Goal: Book appointment/travel/reservation

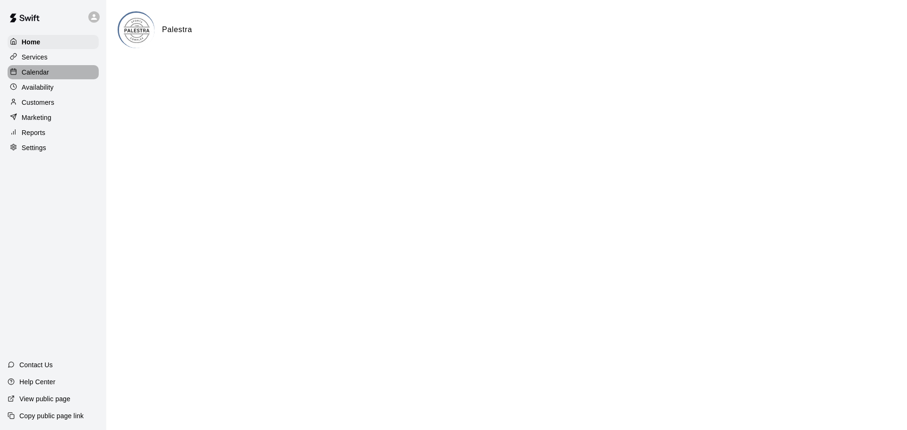
click at [43, 72] on p "Calendar" at bounding box center [35, 72] width 27 height 9
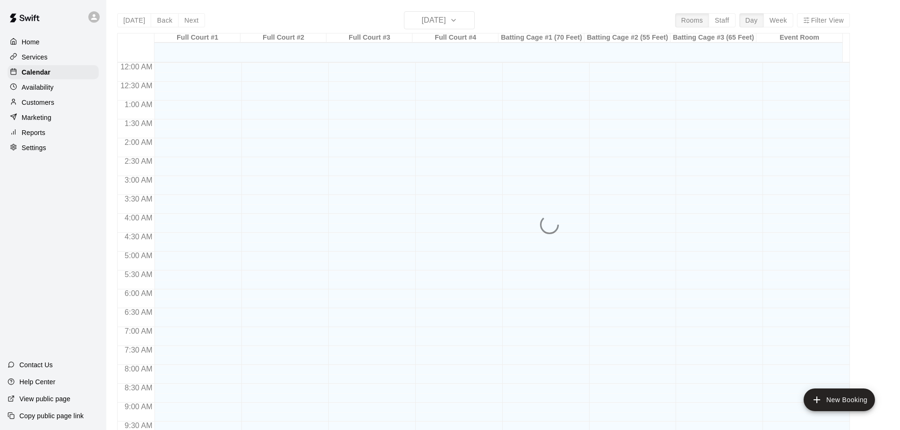
scroll to position [500, 0]
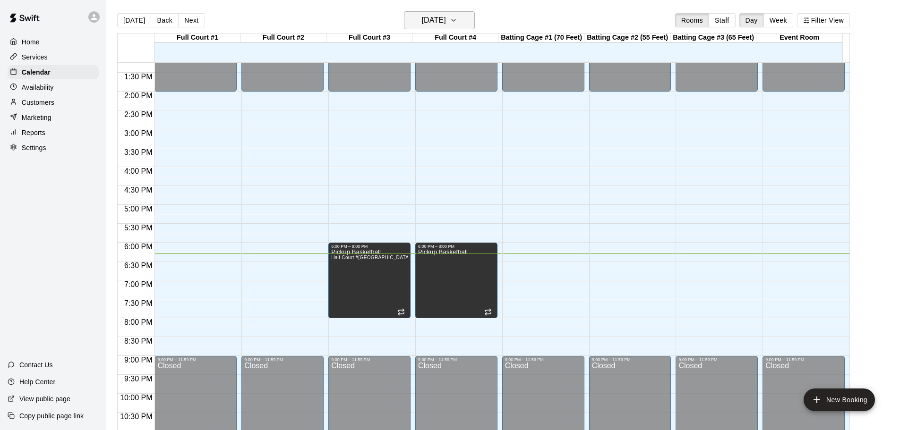
click at [446, 17] on h6 "[DATE]" at bounding box center [434, 20] width 24 height 13
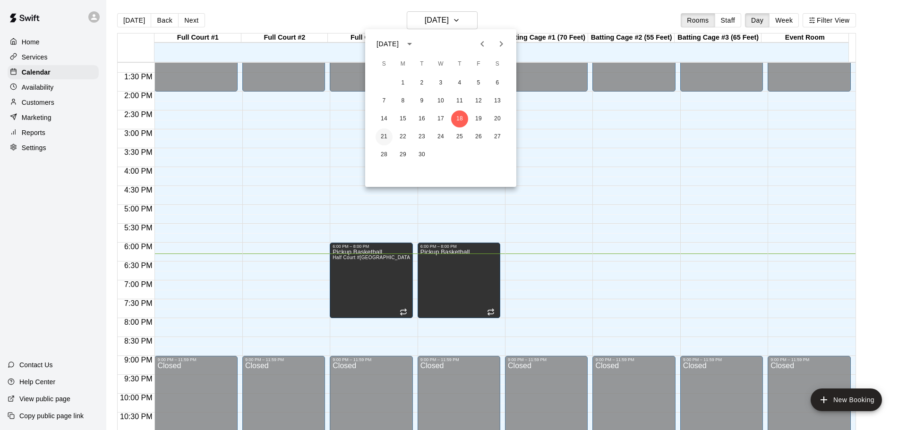
click at [382, 138] on button "21" at bounding box center [384, 137] width 17 height 17
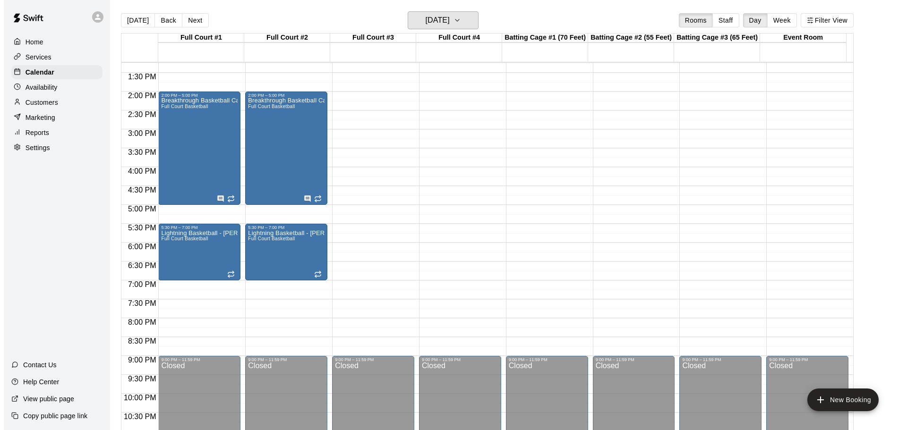
scroll to position [453, 0]
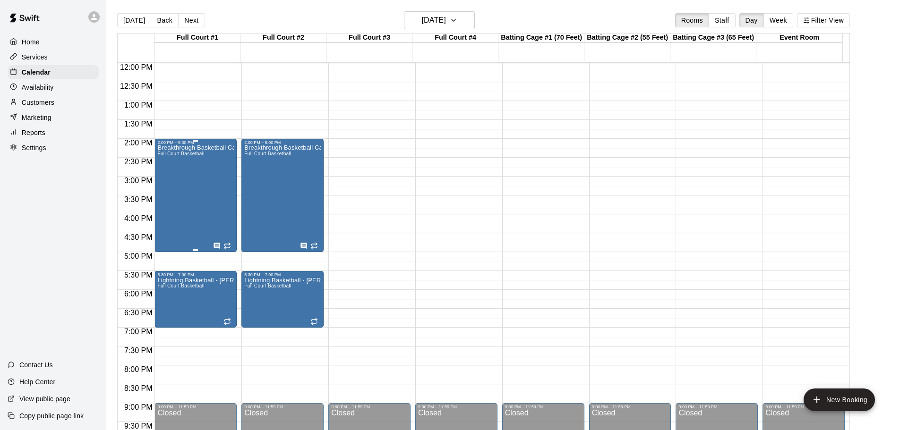
click at [197, 178] on div "Breakthrough Basketball Camp Full Court Basketball" at bounding box center [195, 360] width 77 height 430
click at [164, 153] on icon "edit" at bounding box center [166, 156] width 11 height 11
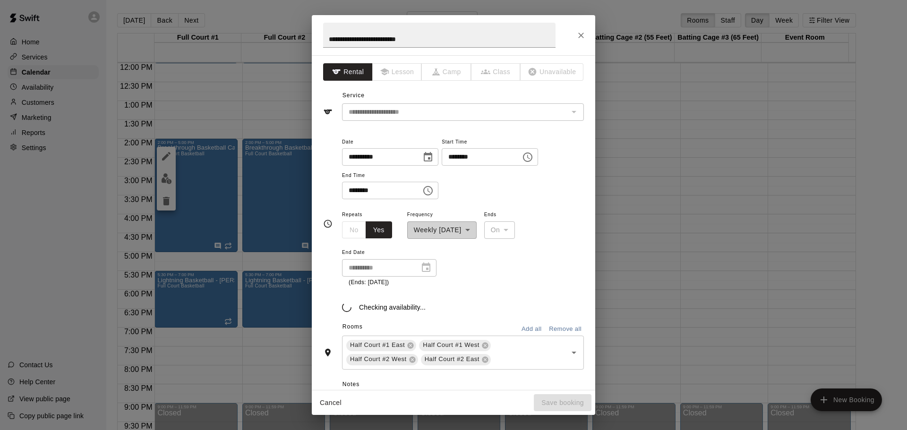
scroll to position [80, 0]
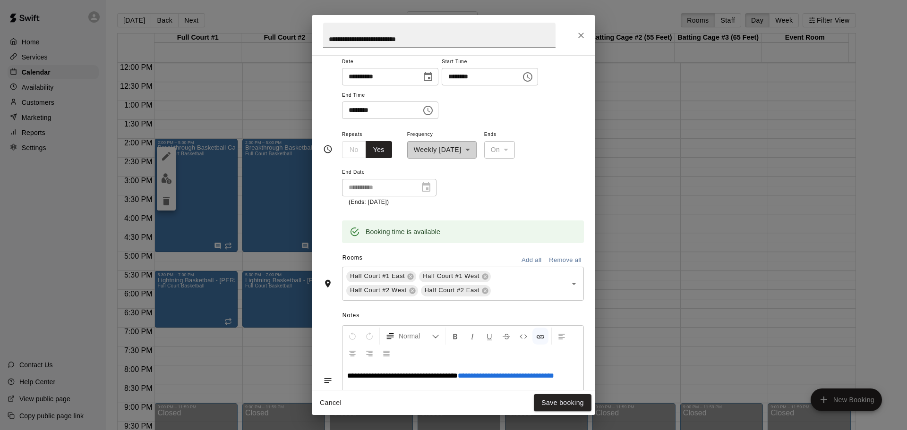
click at [434, 110] on icon "Choose time, selected time is 5:00 PM" at bounding box center [427, 110] width 11 height 11
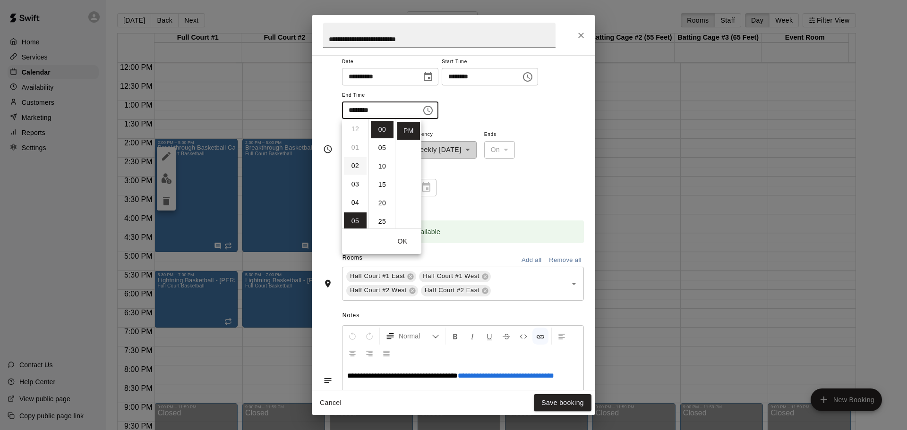
scroll to position [0, 0]
click at [356, 183] on li "03" at bounding box center [355, 184] width 23 height 17
click at [382, 145] on li "30" at bounding box center [382, 145] width 23 height 17
type input "********"
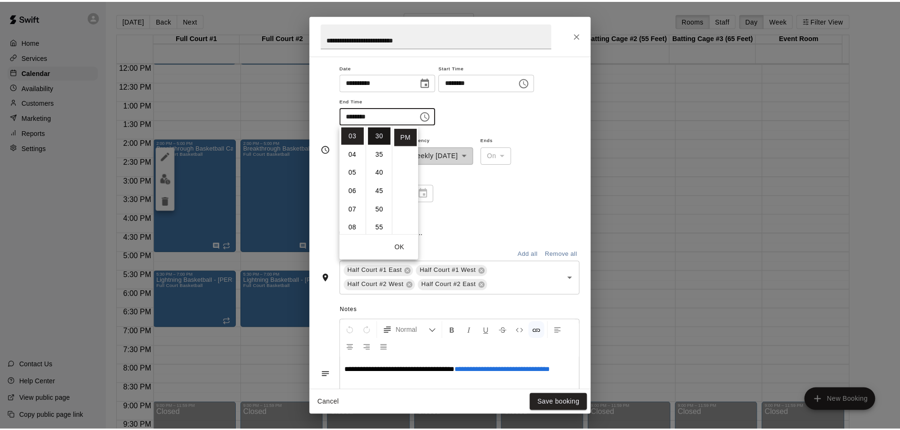
scroll to position [80, 0]
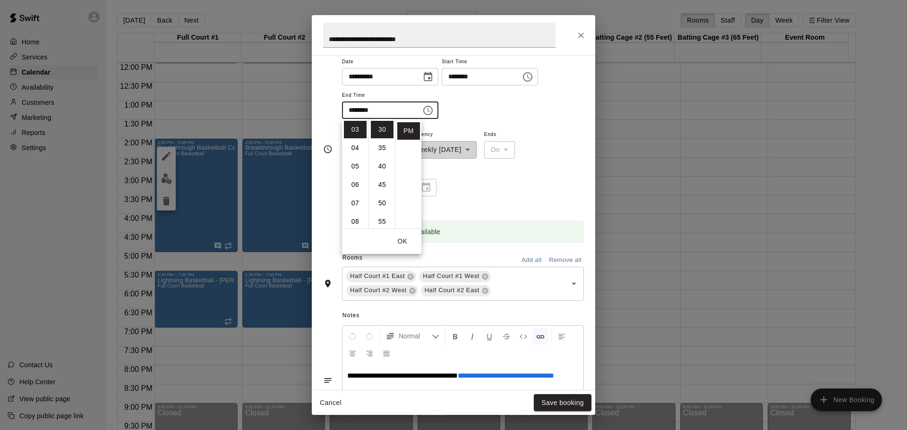
click at [559, 108] on div "**********" at bounding box center [463, 88] width 242 height 64
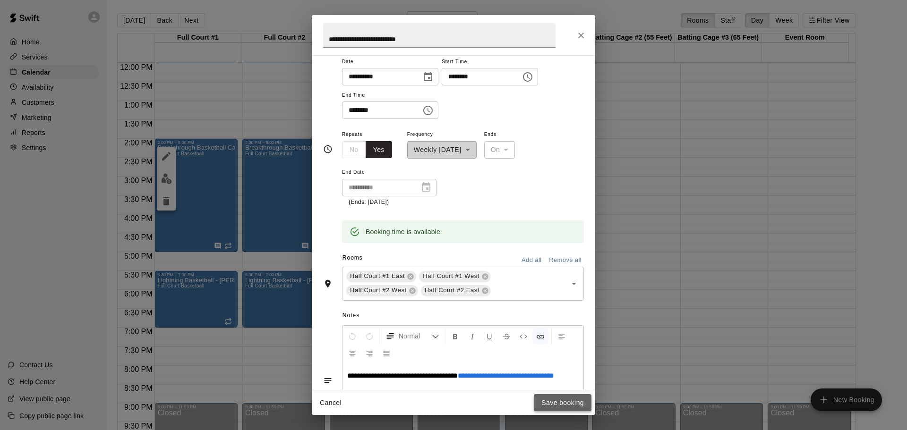
click at [575, 403] on button "Save booking" at bounding box center [563, 403] width 58 height 17
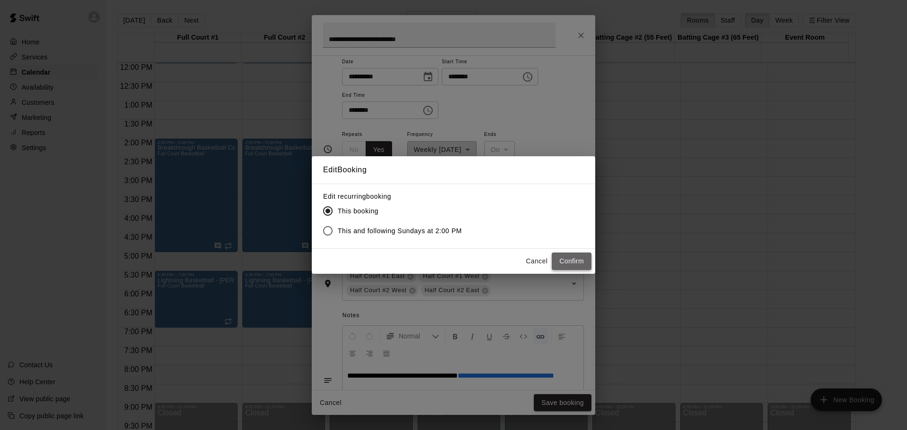
click at [575, 258] on button "Confirm" at bounding box center [572, 261] width 40 height 17
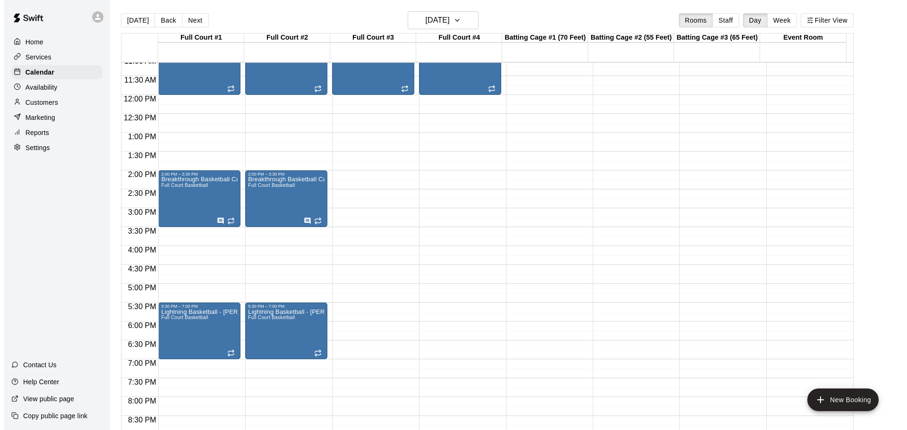
scroll to position [406, 0]
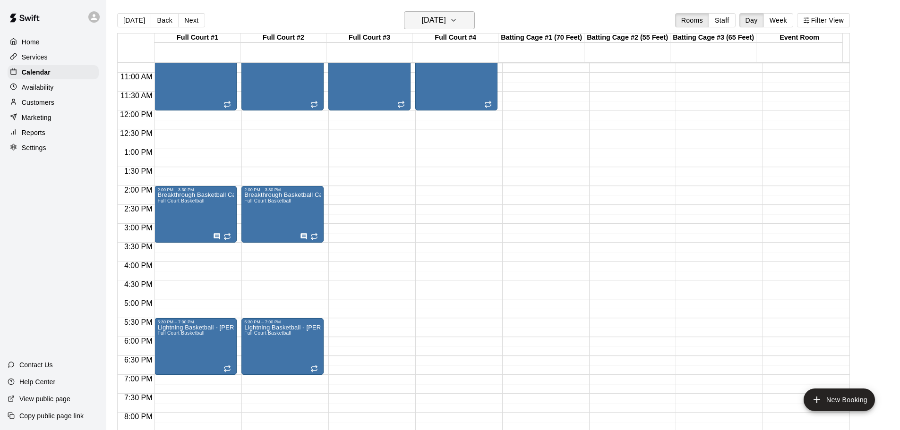
click at [457, 18] on icon "button" at bounding box center [454, 20] width 8 height 11
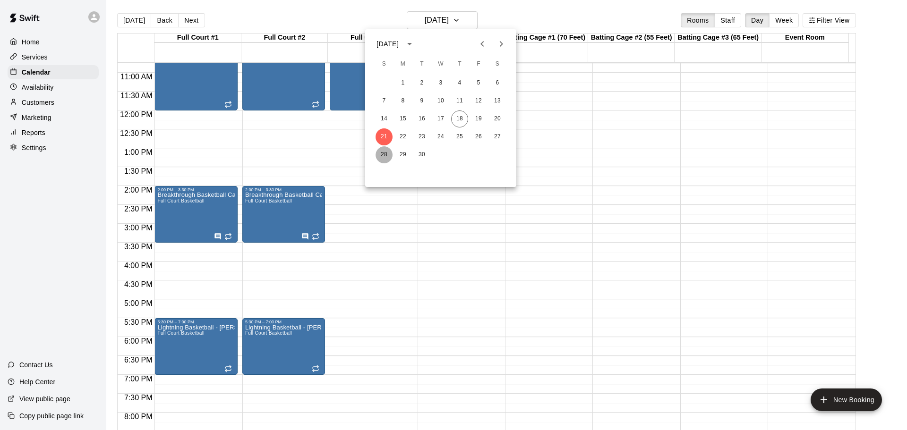
click at [387, 151] on button "28" at bounding box center [384, 154] width 17 height 17
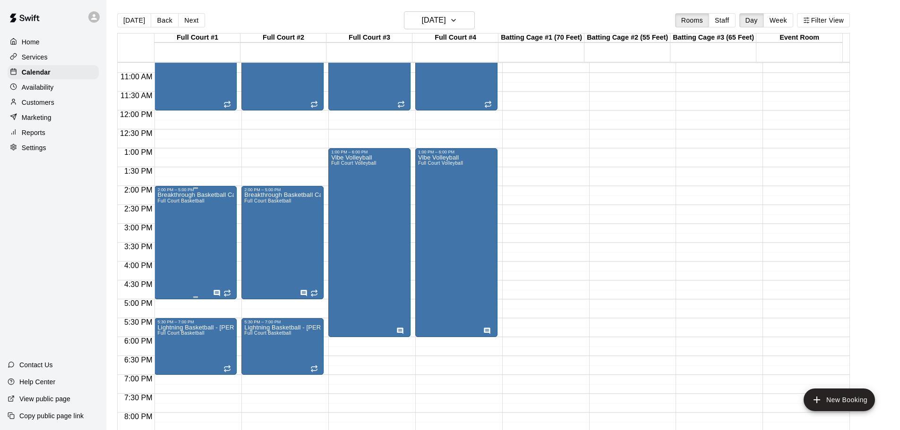
click at [191, 216] on div "Breakthrough Basketball Camp Full Court Basketball" at bounding box center [195, 407] width 77 height 430
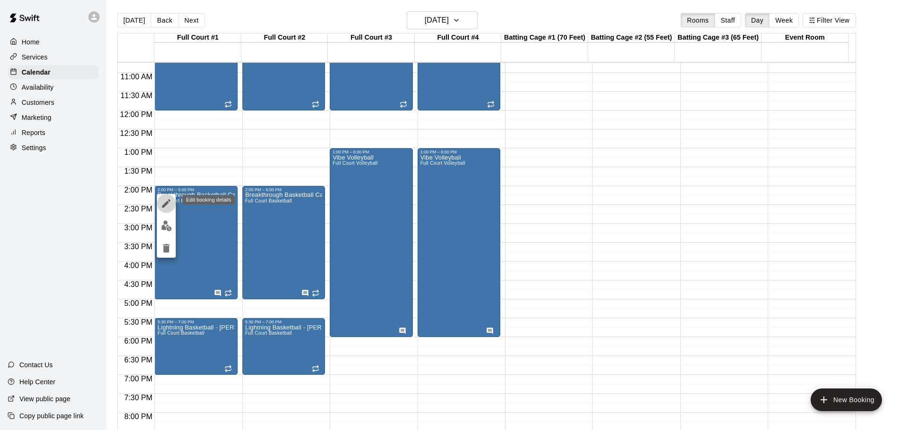
click at [169, 202] on icon "edit" at bounding box center [166, 203] width 11 height 11
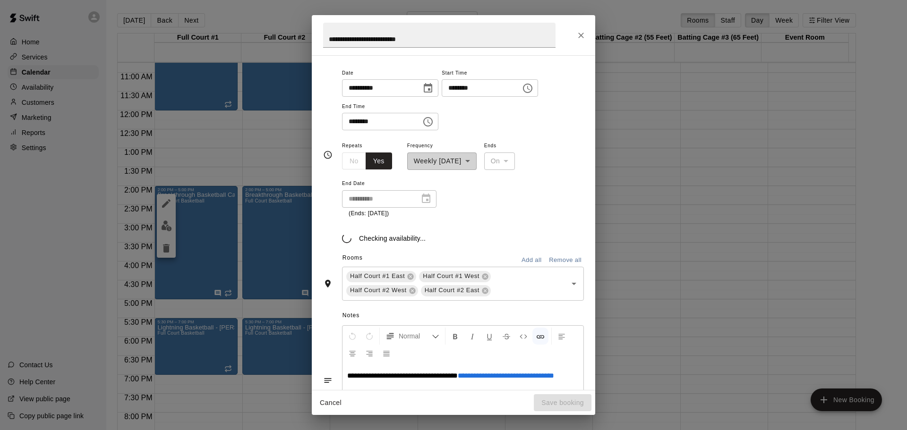
scroll to position [80, 0]
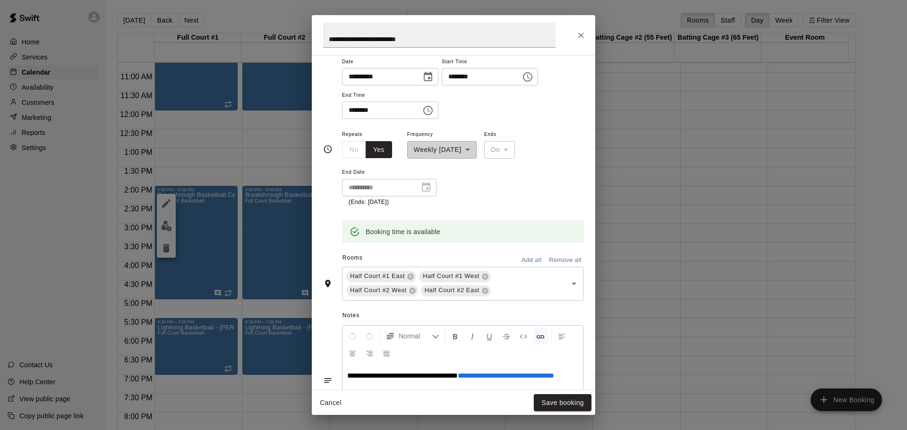
click at [434, 106] on icon "Choose time, selected time is 5:00 PM" at bounding box center [427, 110] width 11 height 11
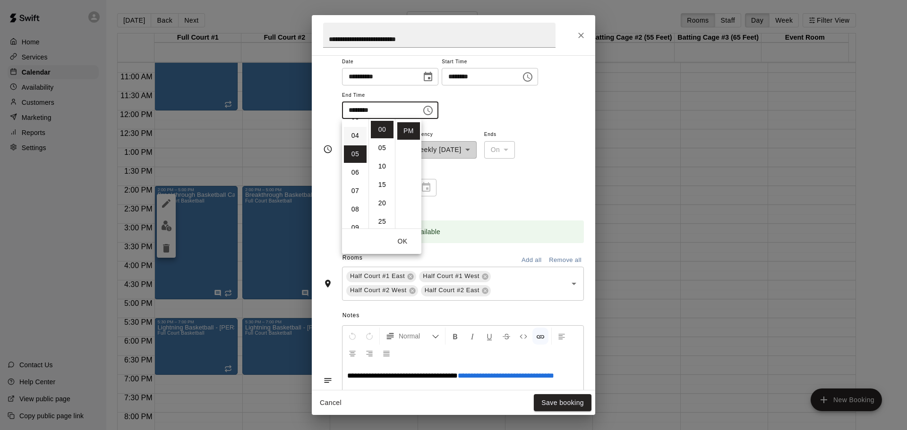
scroll to position [45, 0]
click at [358, 140] on li "03" at bounding box center [355, 139] width 23 height 17
click at [381, 191] on li "30" at bounding box center [382, 192] width 23 height 17
type input "********"
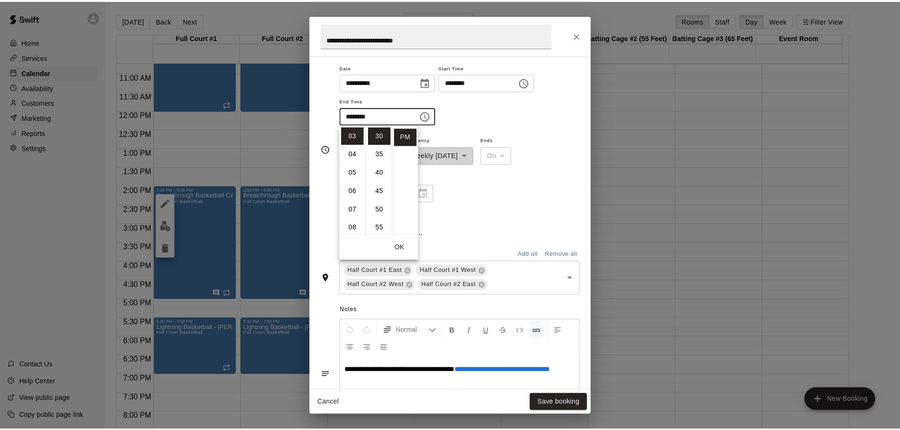
scroll to position [80, 0]
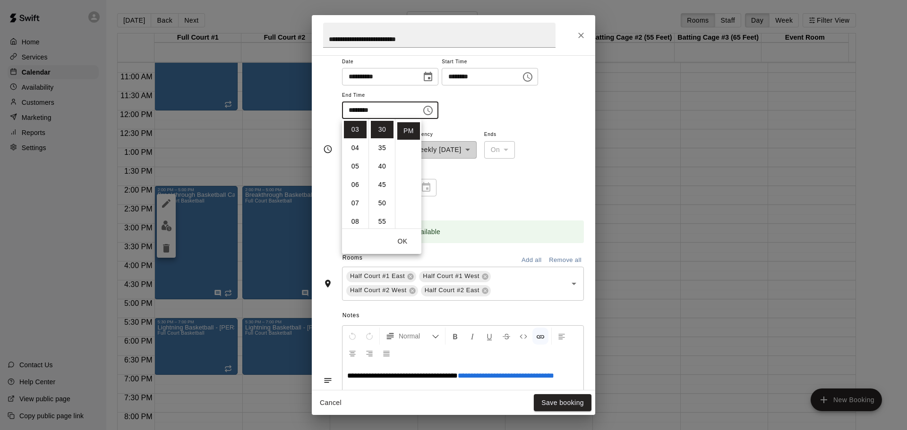
click at [569, 145] on div "**********" at bounding box center [463, 168] width 242 height 78
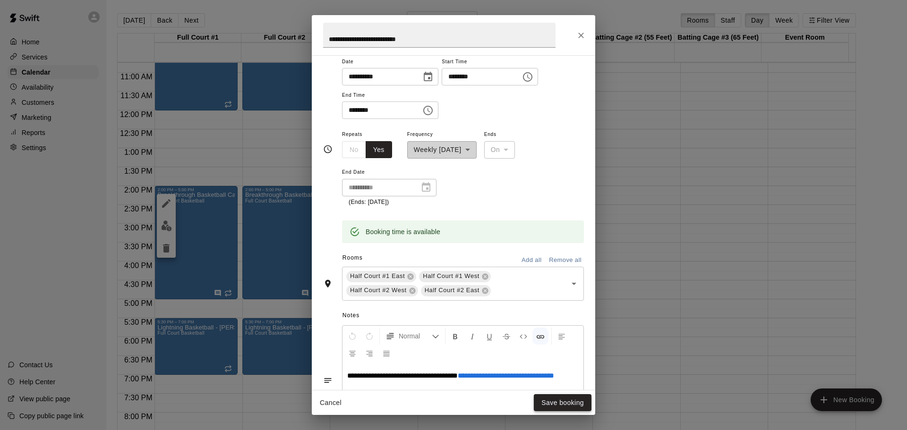
click at [570, 403] on button "Save booking" at bounding box center [563, 403] width 58 height 17
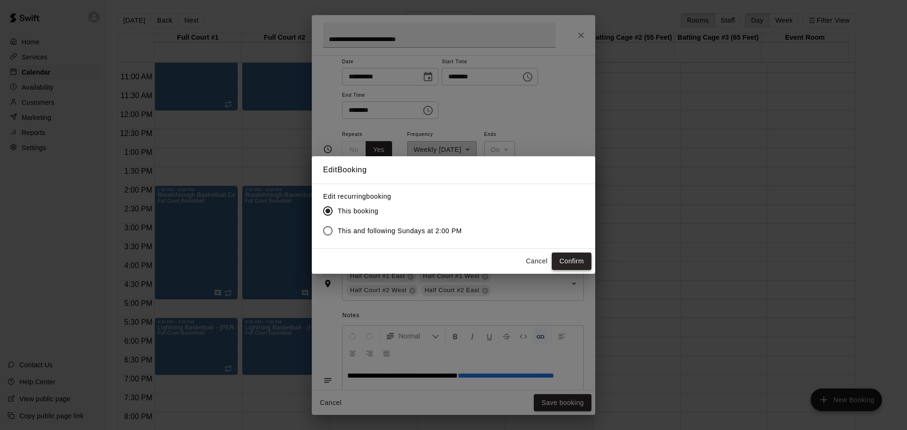
click at [581, 260] on button "Confirm" at bounding box center [572, 261] width 40 height 17
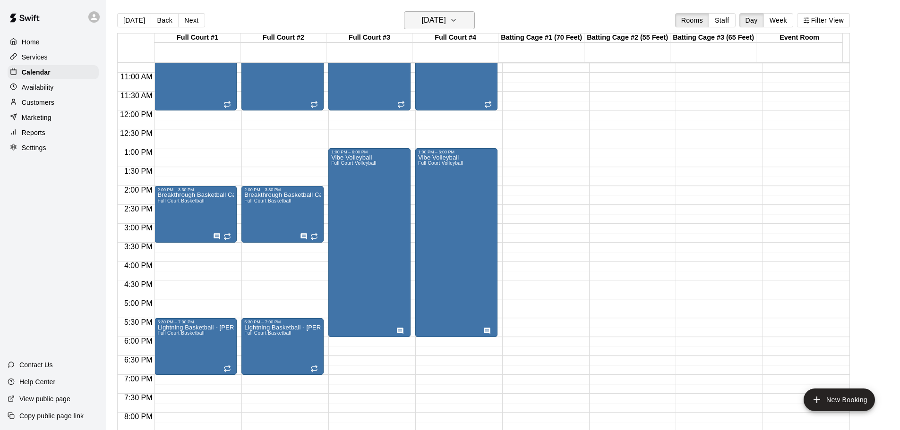
click at [457, 18] on icon "button" at bounding box center [454, 20] width 8 height 11
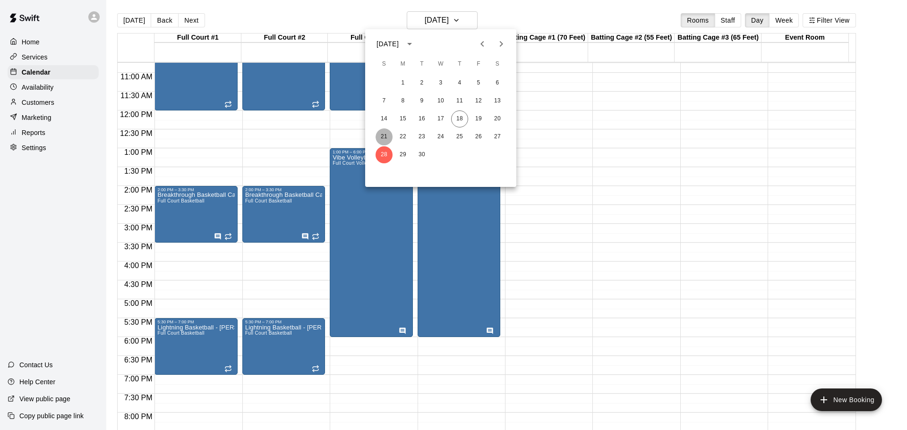
click at [383, 137] on button "21" at bounding box center [384, 137] width 17 height 17
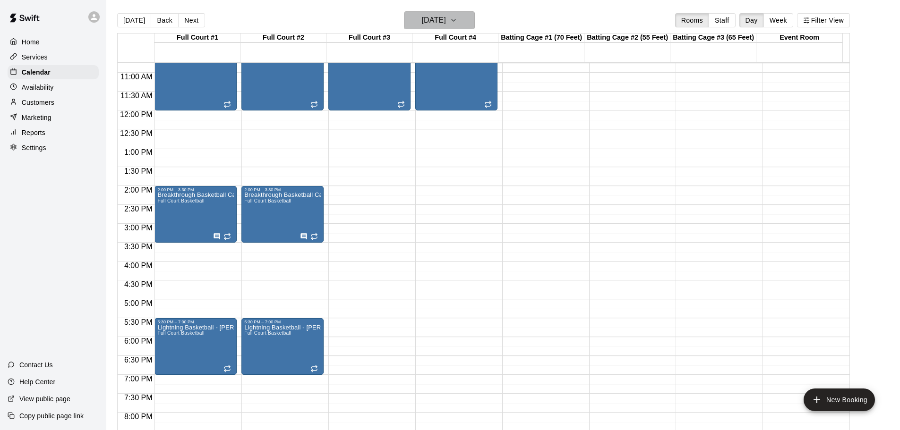
click at [457, 17] on icon "button" at bounding box center [454, 20] width 8 height 11
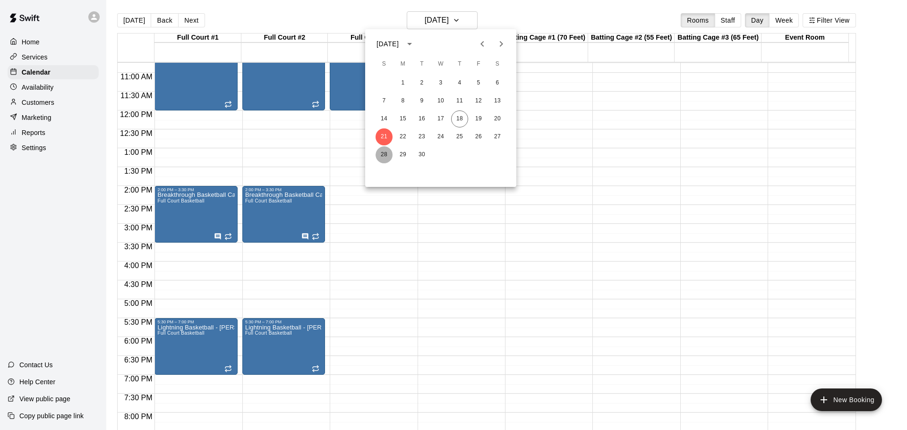
click at [385, 155] on button "28" at bounding box center [384, 154] width 17 height 17
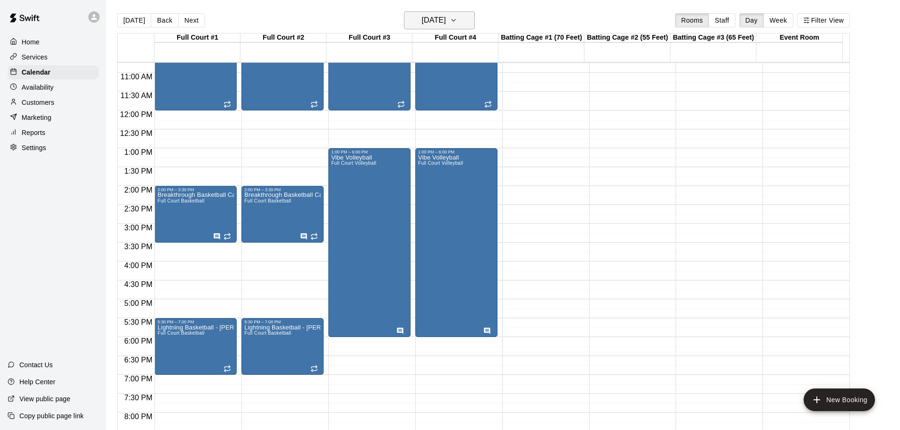
click at [464, 21] on button "[DATE]" at bounding box center [439, 20] width 71 height 18
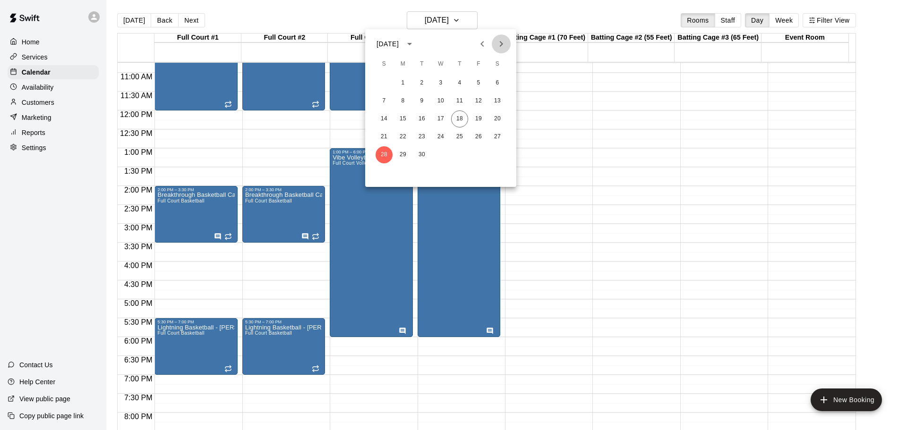
click at [504, 40] on icon "Next month" at bounding box center [501, 43] width 11 height 11
click at [382, 97] on button "5" at bounding box center [384, 101] width 17 height 17
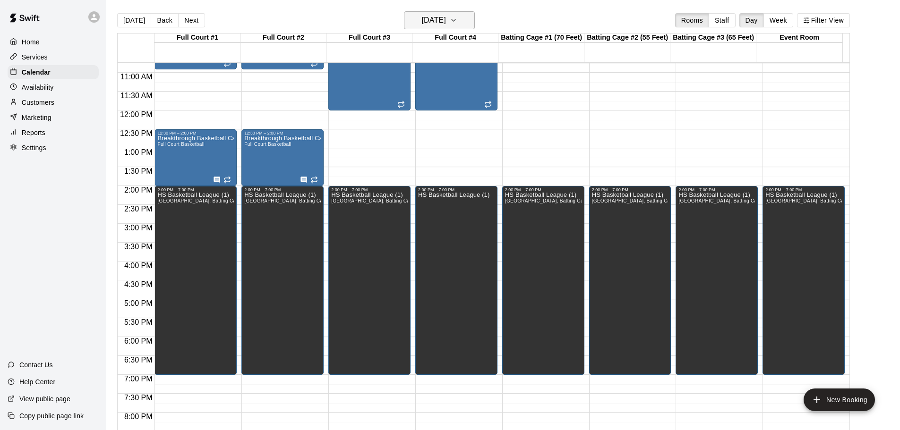
click at [457, 19] on icon "button" at bounding box center [454, 20] width 8 height 11
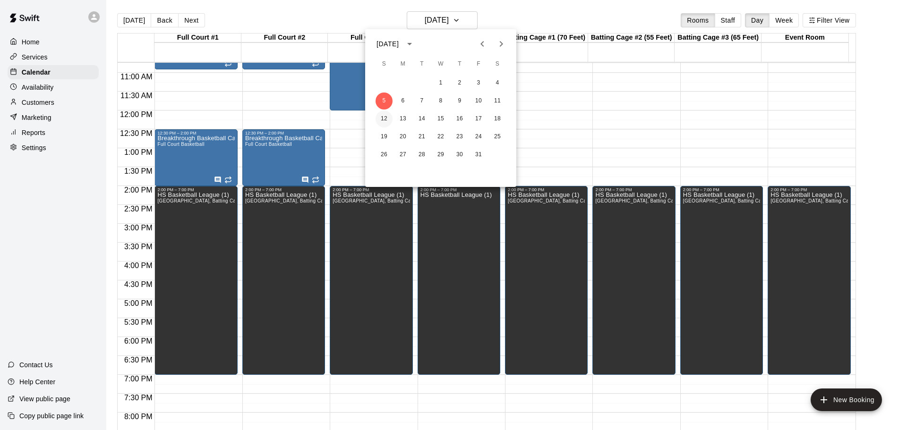
click at [382, 117] on button "12" at bounding box center [384, 119] width 17 height 17
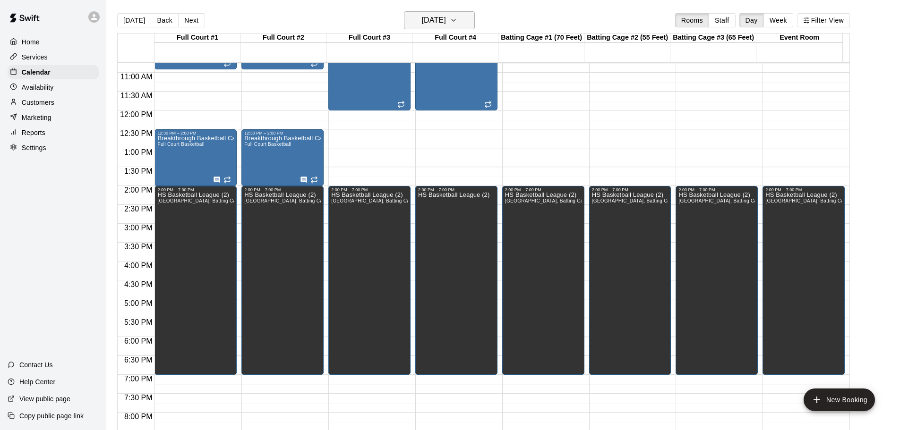
click at [457, 17] on icon "button" at bounding box center [454, 20] width 8 height 11
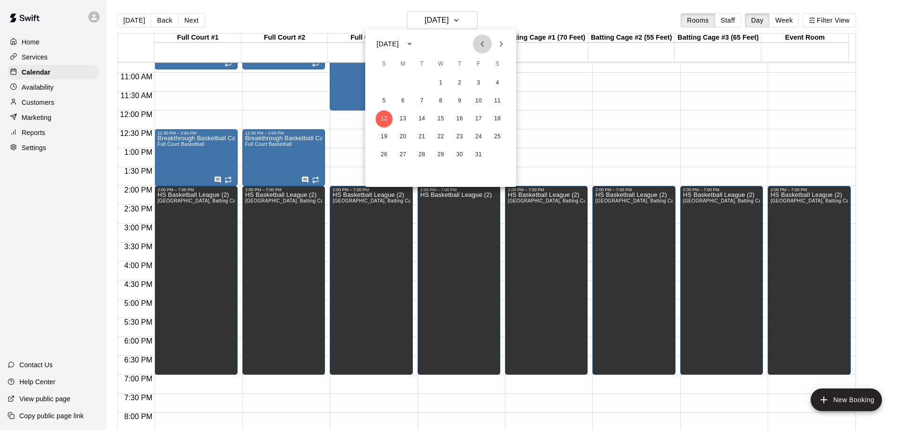
click at [484, 44] on icon "Previous month" at bounding box center [482, 43] width 11 height 11
click at [383, 137] on button "21" at bounding box center [384, 137] width 17 height 17
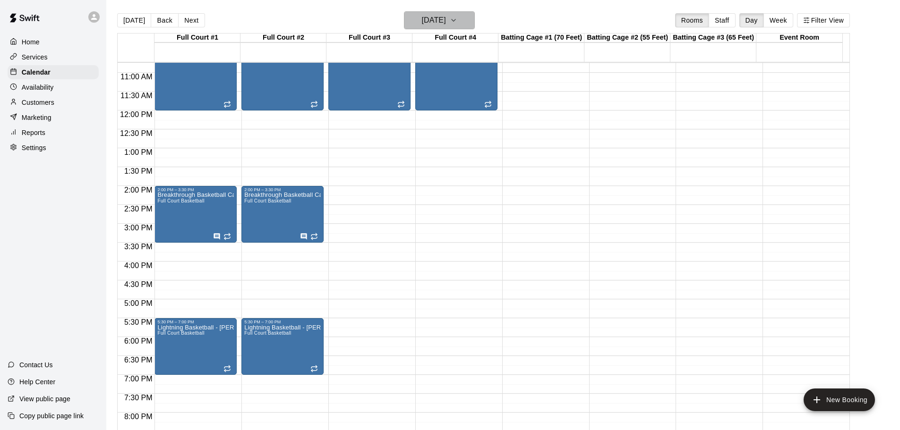
click at [457, 17] on icon "button" at bounding box center [454, 20] width 8 height 11
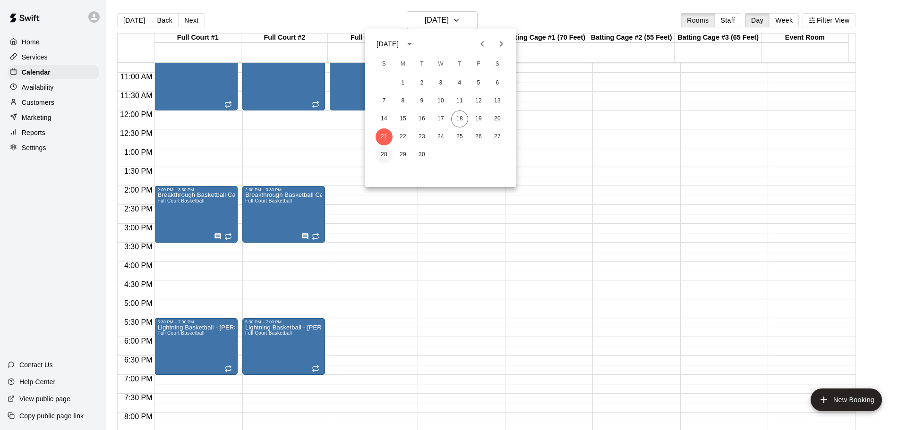
click at [382, 155] on button "28" at bounding box center [384, 154] width 17 height 17
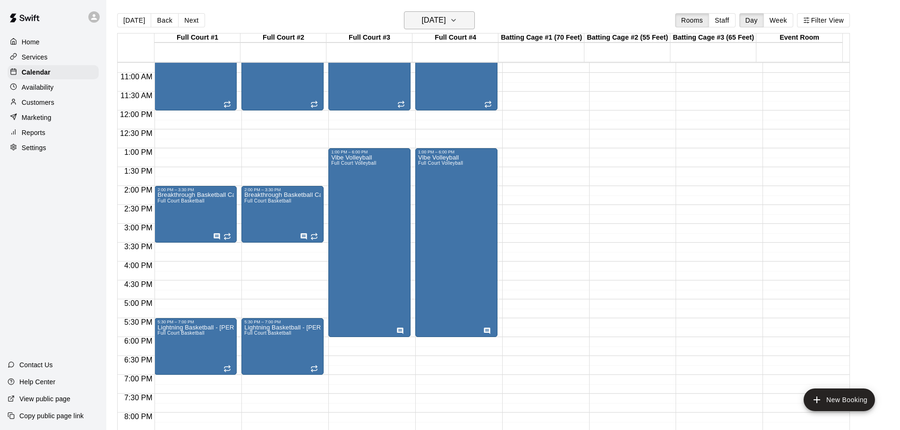
click at [457, 17] on icon "button" at bounding box center [454, 20] width 8 height 11
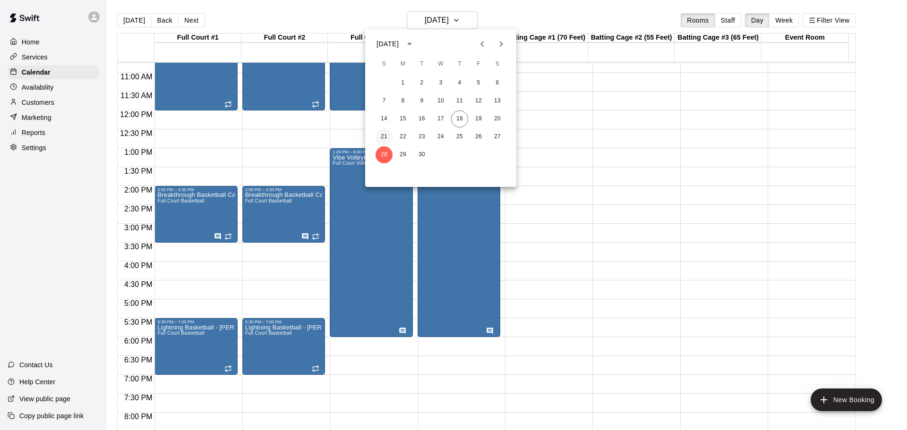
click at [386, 133] on button "21" at bounding box center [384, 137] width 17 height 17
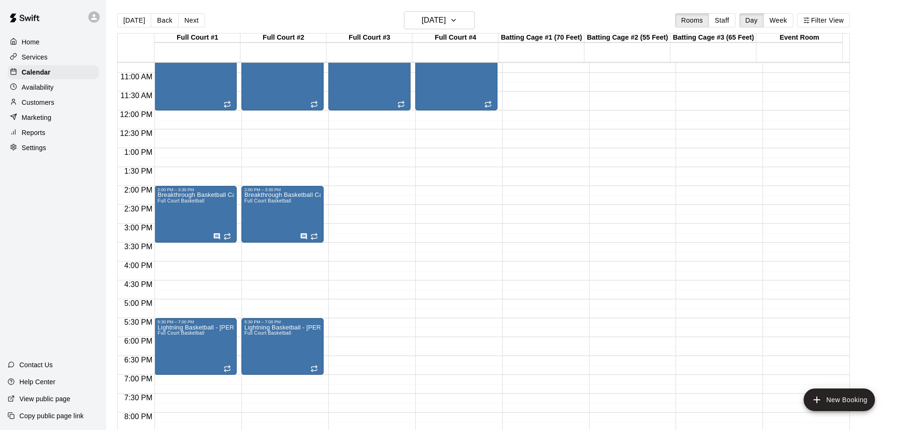
click at [469, 10] on main "[DATE] Back [DATE][DATE] Rooms Staff Day Week Filter View Full Court #1 21 Sun …" at bounding box center [503, 223] width 794 height 446
click at [457, 18] on icon "button" at bounding box center [454, 20] width 8 height 11
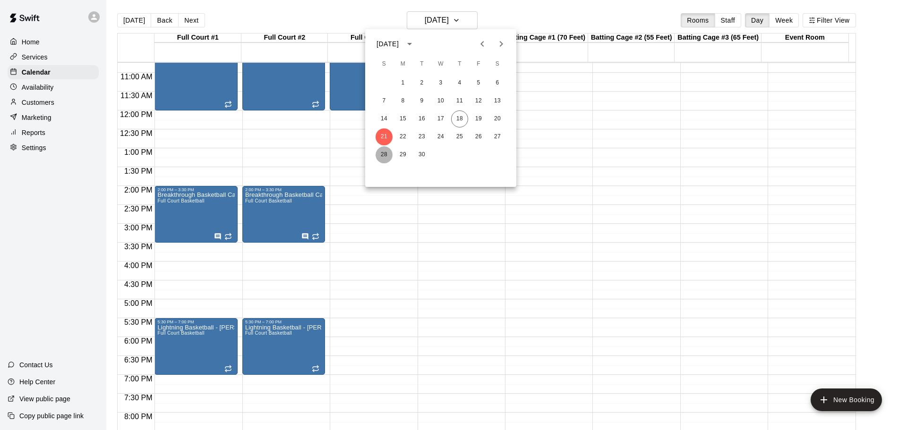
click at [384, 157] on button "28" at bounding box center [384, 154] width 17 height 17
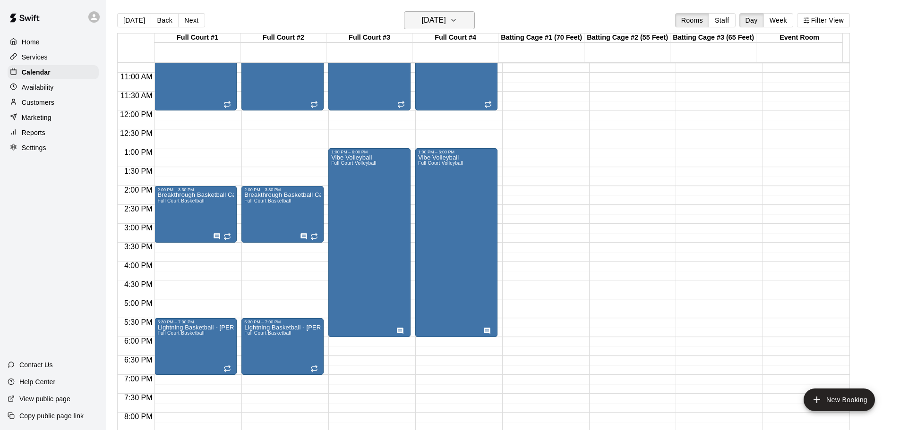
click at [457, 18] on icon "button" at bounding box center [454, 20] width 8 height 11
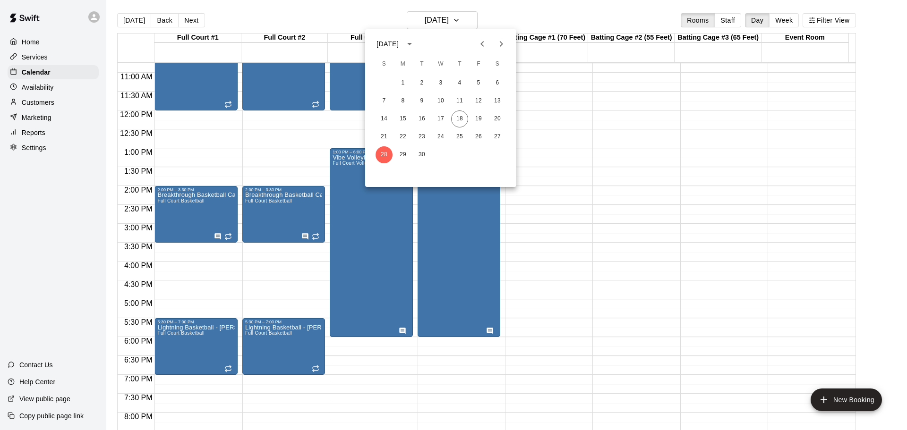
click at [500, 43] on icon "Next month" at bounding box center [501, 43] width 11 height 11
click at [381, 101] on button "5" at bounding box center [384, 101] width 17 height 17
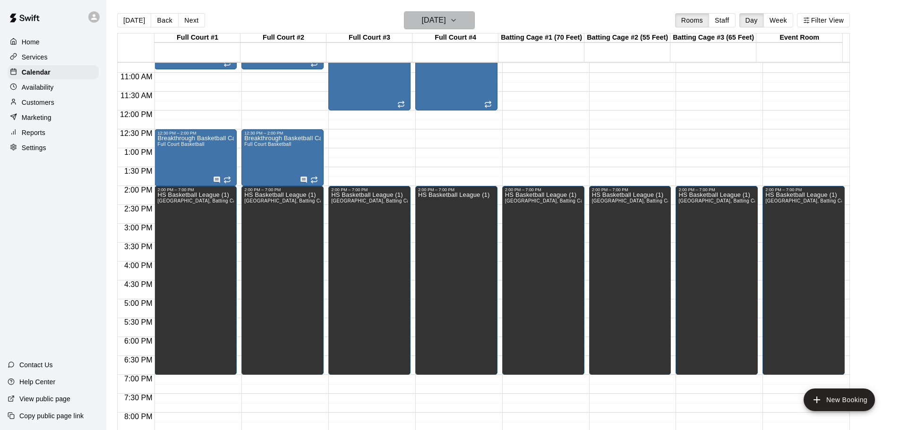
click at [457, 17] on icon "button" at bounding box center [454, 20] width 8 height 11
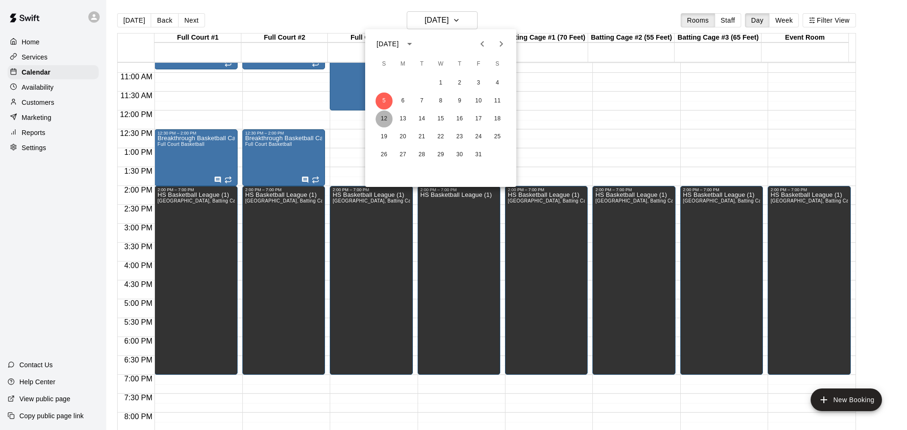
click at [382, 118] on button "12" at bounding box center [384, 119] width 17 height 17
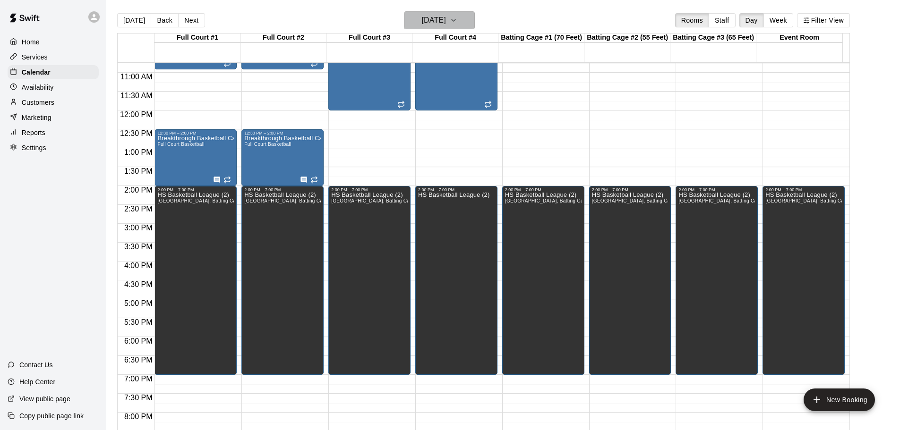
click at [457, 18] on icon "button" at bounding box center [454, 20] width 8 height 11
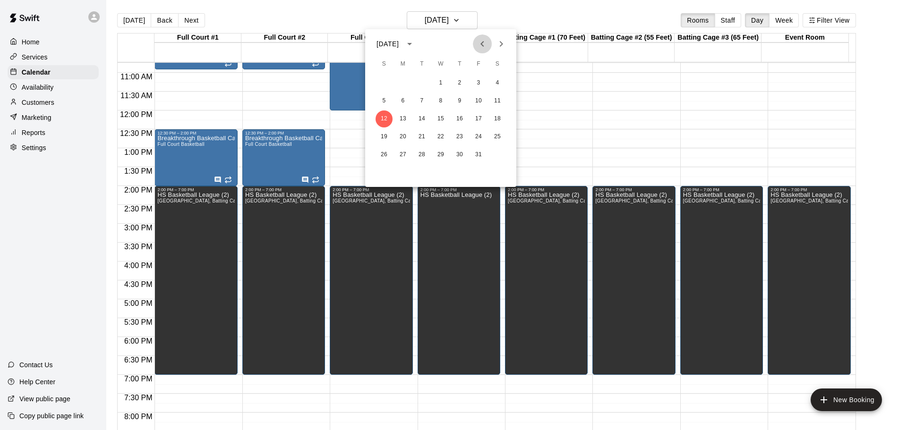
click at [481, 43] on icon "Previous month" at bounding box center [482, 43] width 11 height 11
click at [385, 156] on button "28" at bounding box center [384, 154] width 17 height 17
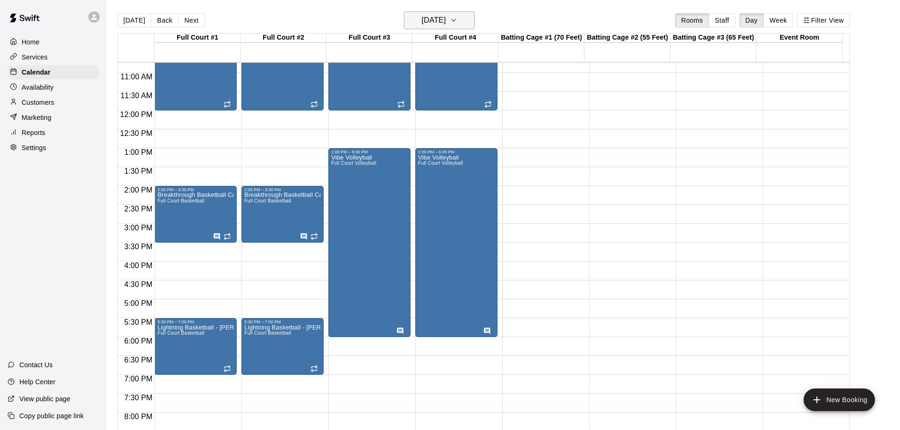
click at [457, 16] on icon "button" at bounding box center [454, 20] width 8 height 11
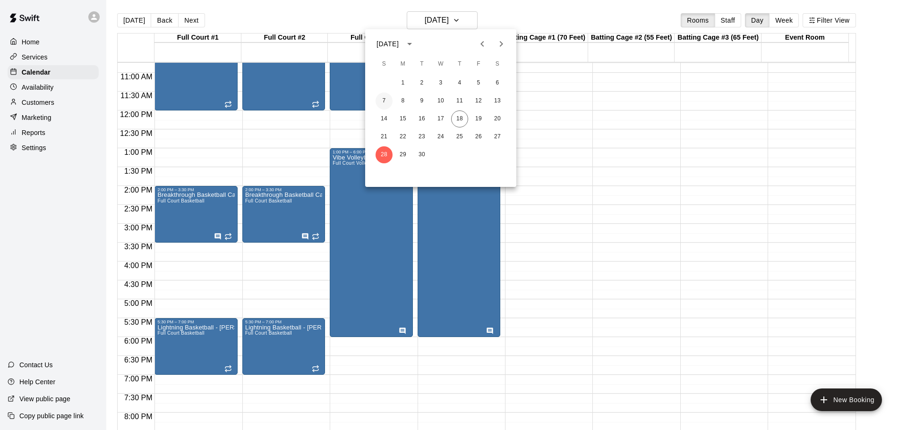
click at [388, 100] on button "7" at bounding box center [384, 101] width 17 height 17
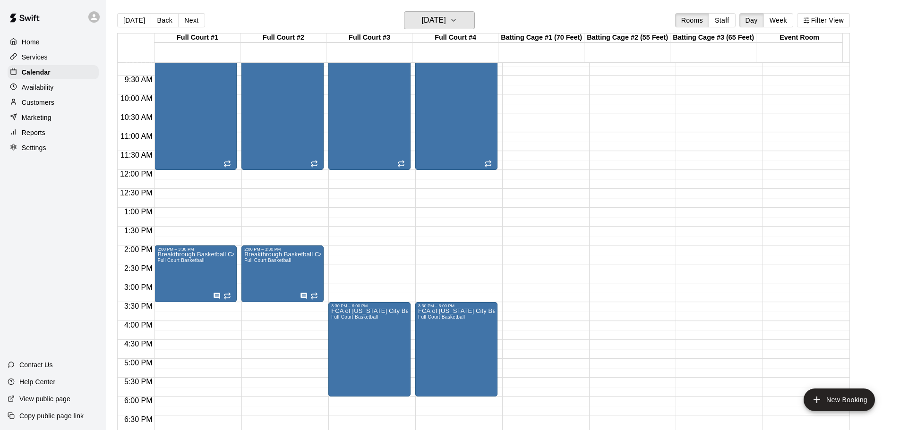
scroll to position [359, 0]
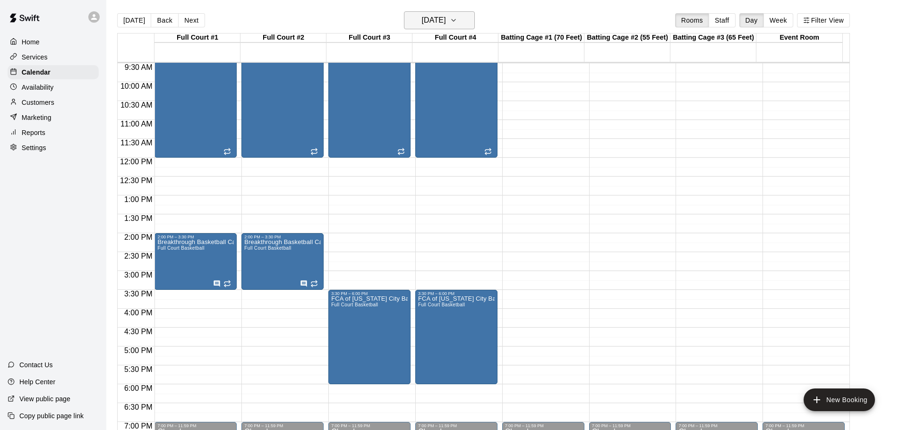
click at [457, 16] on icon "button" at bounding box center [454, 20] width 8 height 11
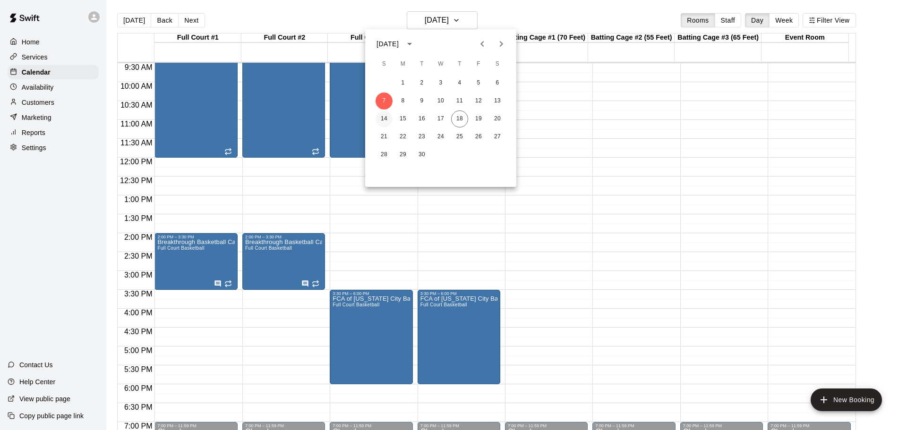
click at [381, 118] on button "14" at bounding box center [384, 119] width 17 height 17
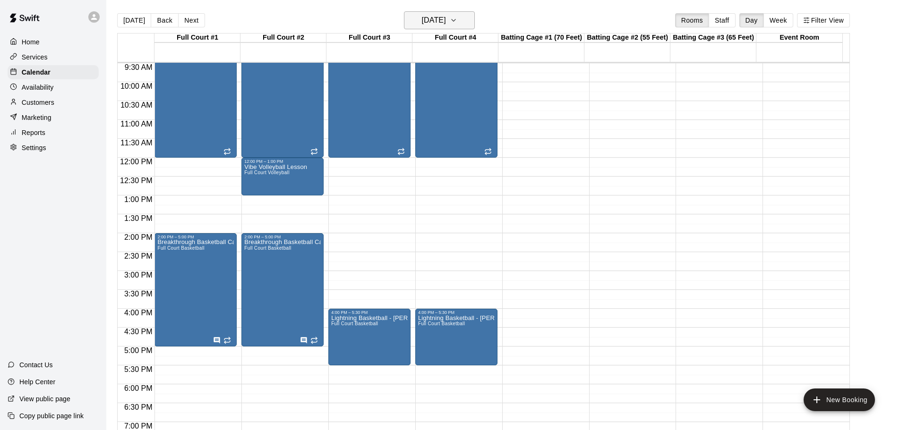
click at [457, 18] on icon "button" at bounding box center [454, 20] width 8 height 11
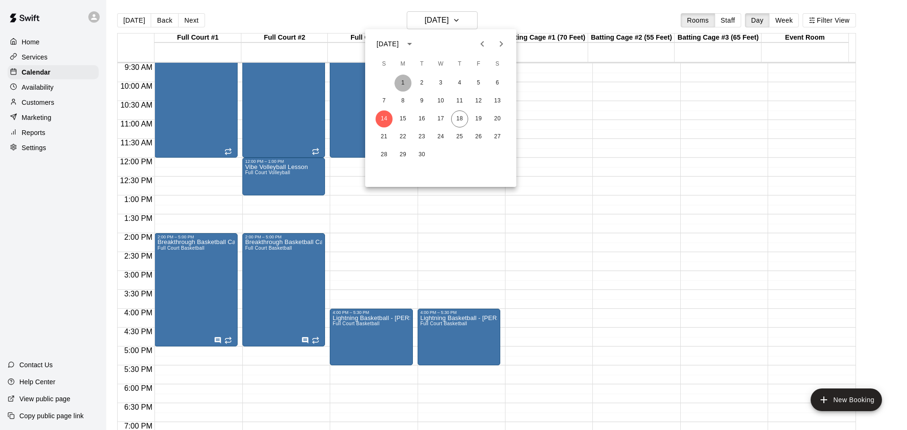
click at [401, 84] on button "1" at bounding box center [403, 83] width 17 height 17
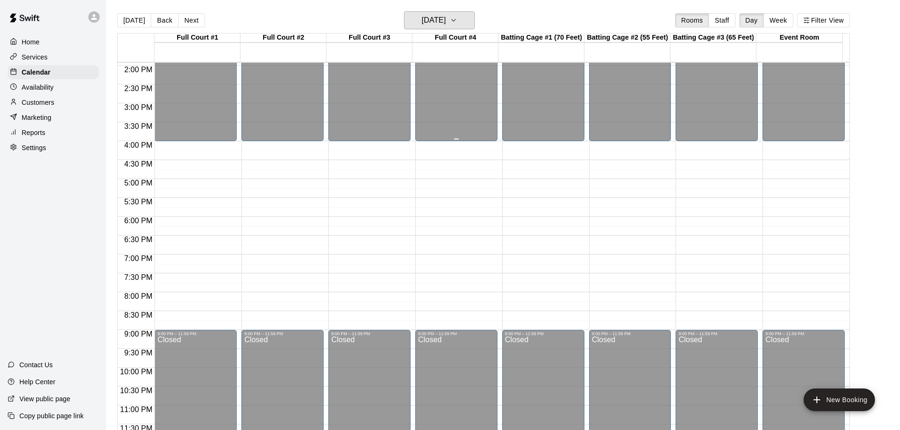
scroll to position [530, 0]
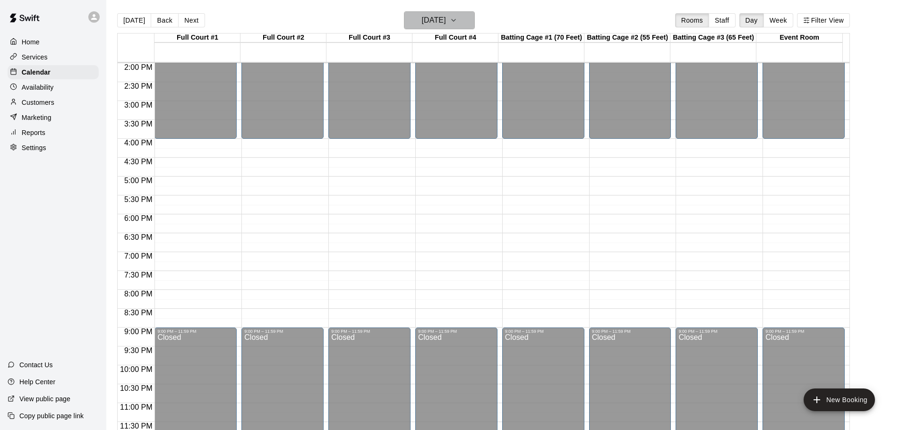
click at [468, 14] on button "[DATE]" at bounding box center [439, 20] width 71 height 18
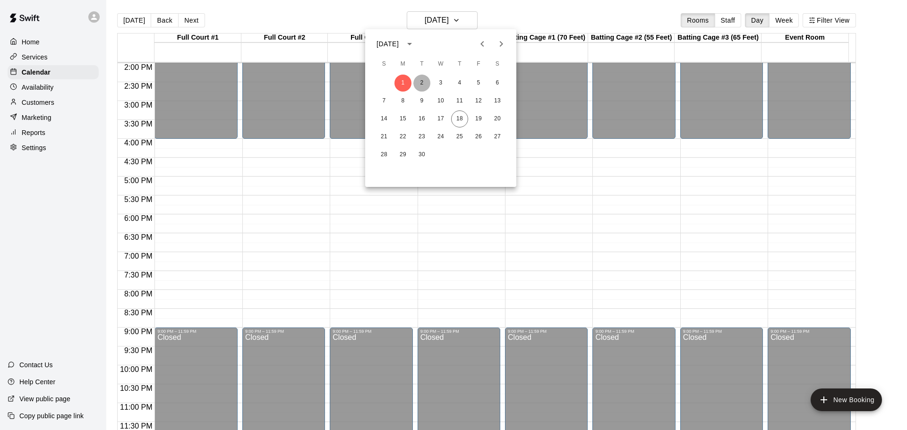
click at [423, 83] on button "2" at bounding box center [421, 83] width 17 height 17
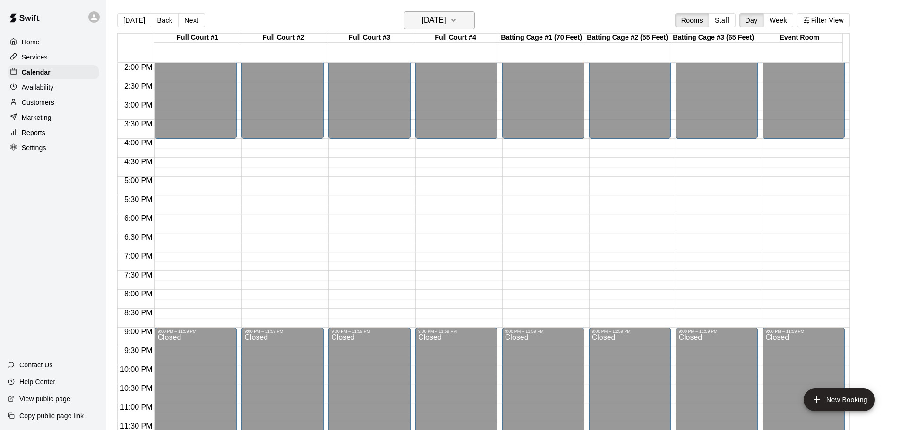
click at [457, 22] on icon "button" at bounding box center [454, 20] width 8 height 11
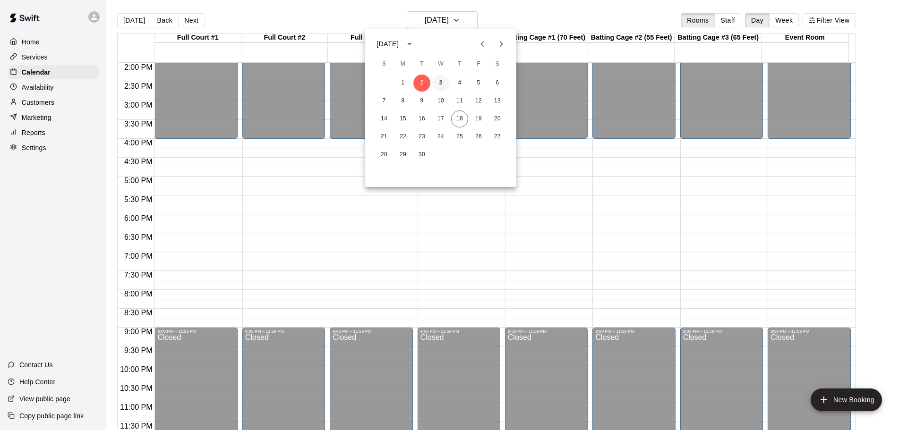
click at [440, 82] on button "3" at bounding box center [440, 83] width 17 height 17
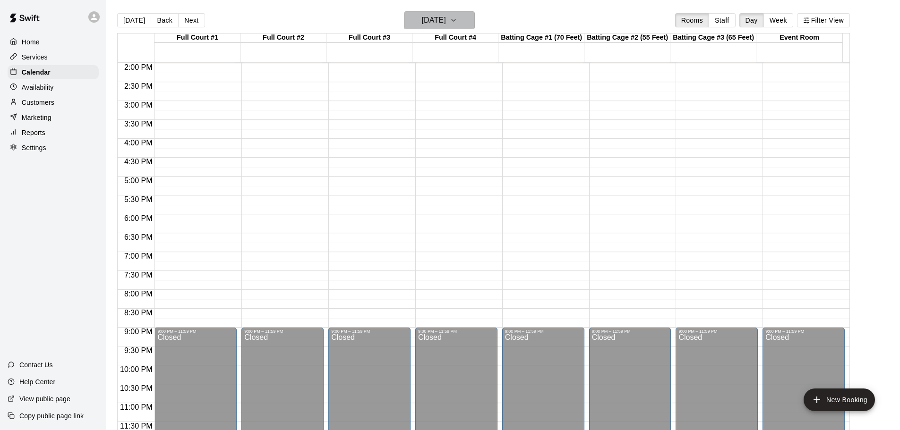
click at [457, 20] on icon "button" at bounding box center [454, 20] width 8 height 11
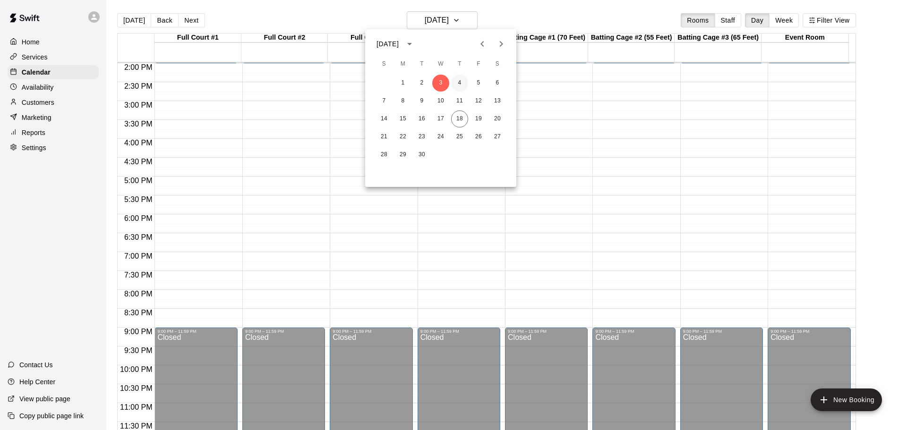
click at [458, 79] on button "4" at bounding box center [459, 83] width 17 height 17
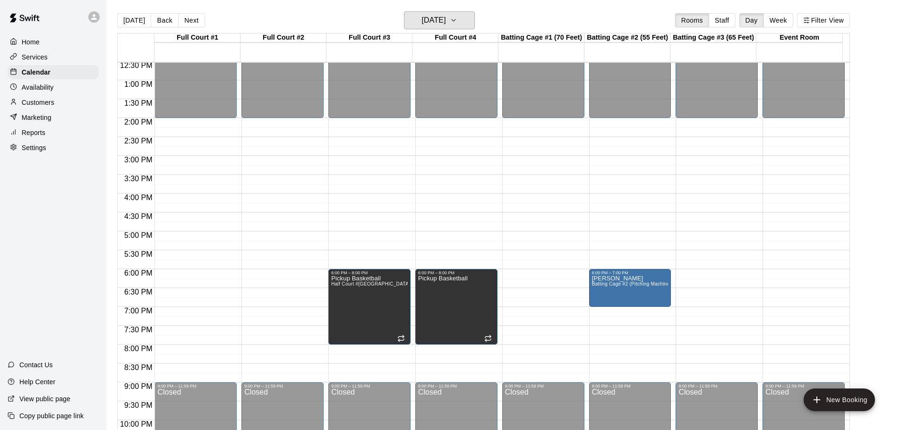
scroll to position [482, 0]
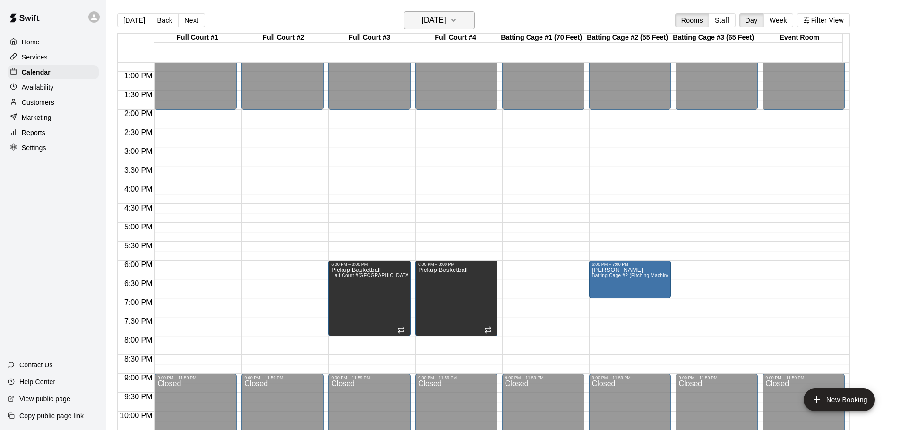
click at [455, 20] on icon "button" at bounding box center [454, 20] width 4 height 2
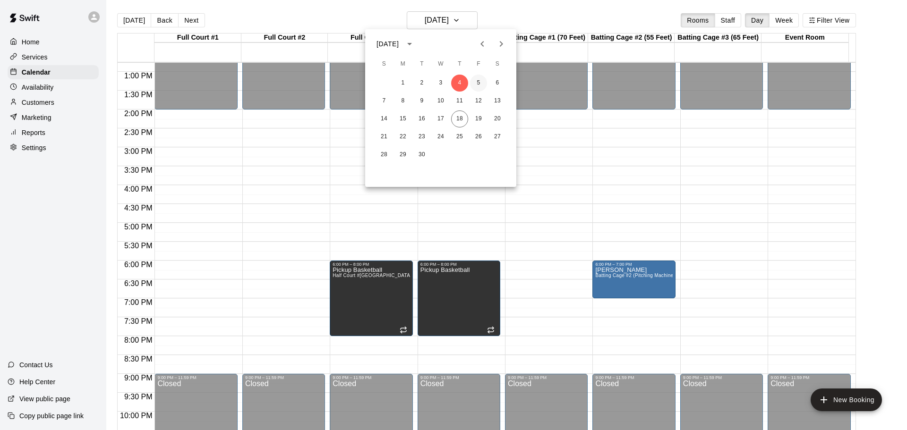
click at [475, 84] on button "5" at bounding box center [478, 83] width 17 height 17
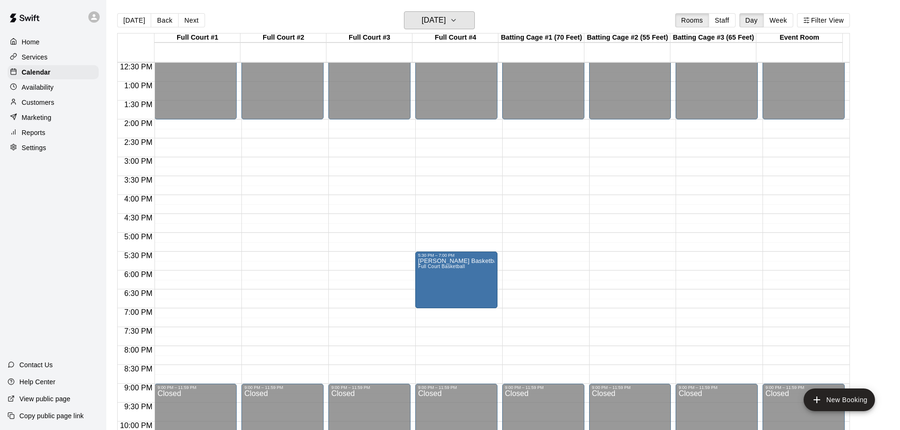
scroll to position [520, 0]
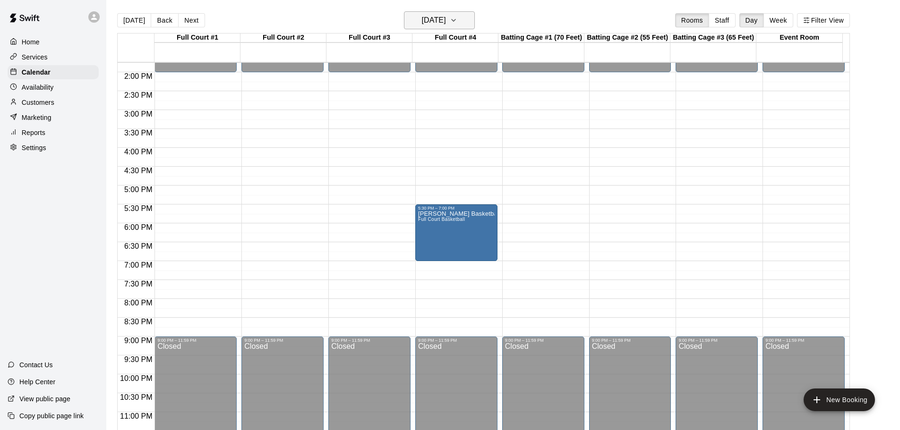
click at [457, 18] on icon "button" at bounding box center [454, 20] width 8 height 11
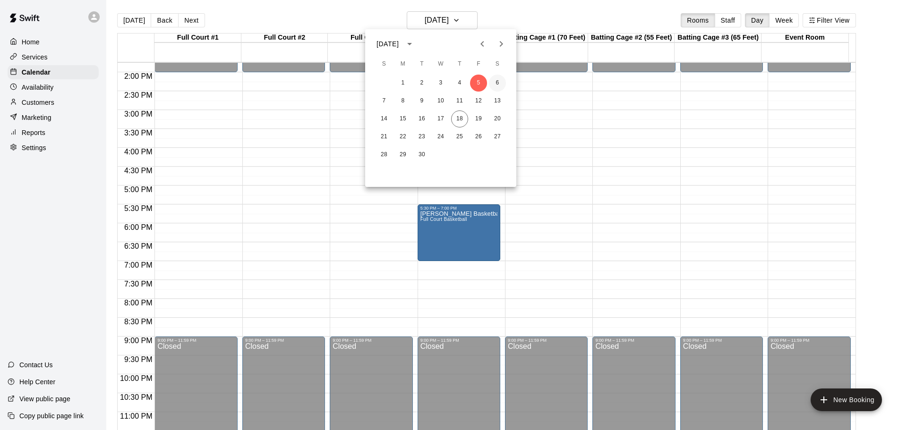
click at [495, 83] on button "6" at bounding box center [497, 83] width 17 height 17
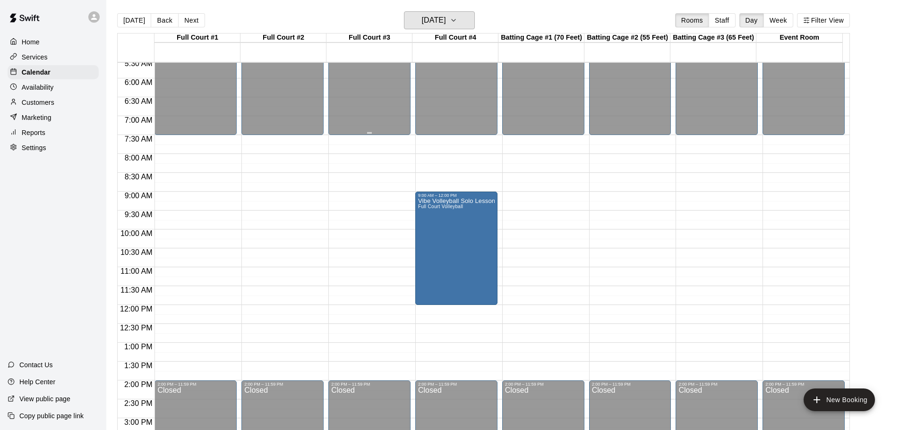
scroll to position [236, 0]
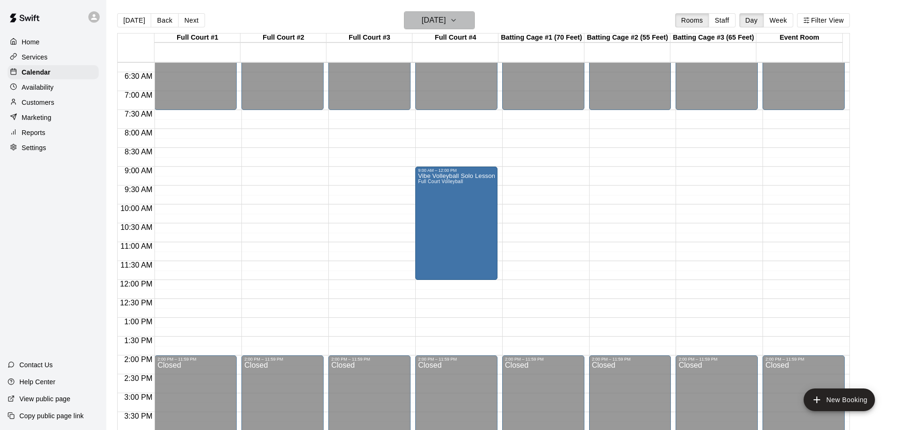
click at [457, 19] on icon "button" at bounding box center [454, 20] width 8 height 11
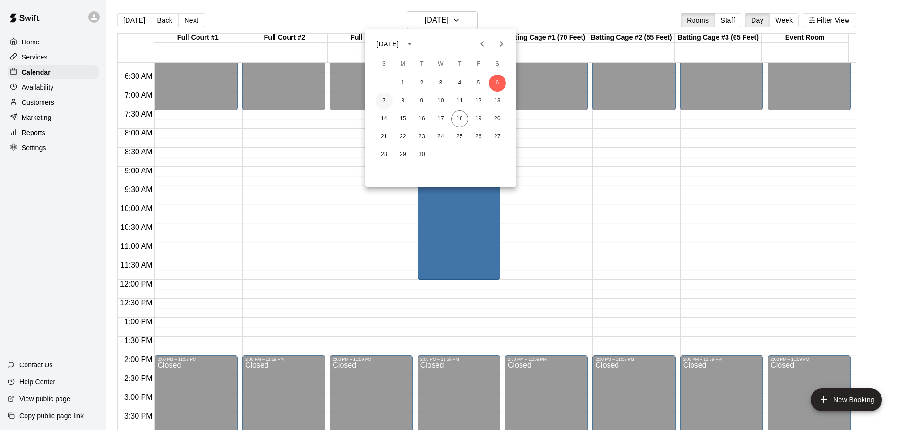
click at [381, 99] on button "7" at bounding box center [384, 101] width 17 height 17
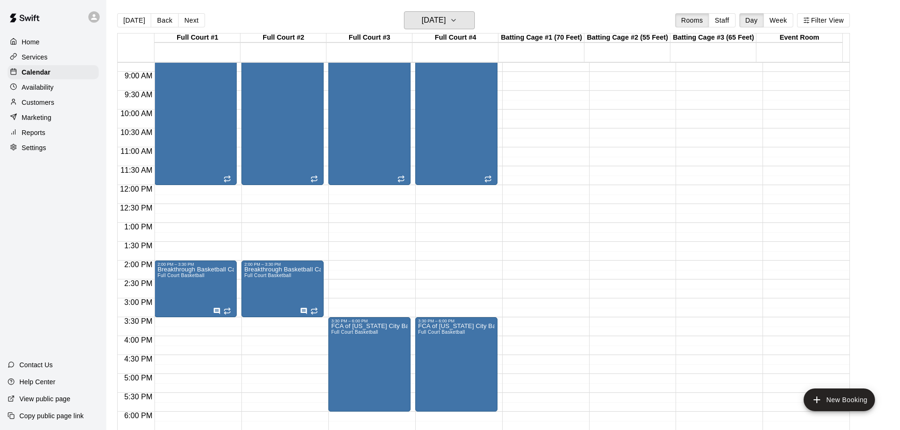
scroll to position [331, 0]
click at [457, 21] on icon "button" at bounding box center [454, 20] width 8 height 11
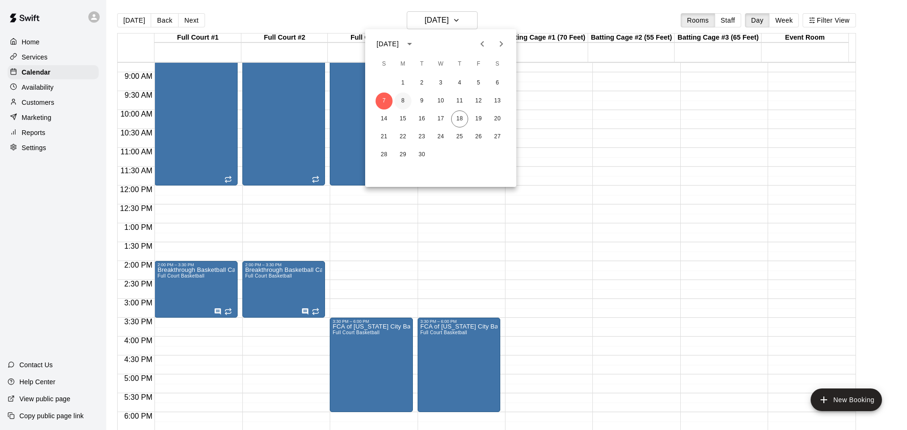
click at [406, 99] on button "8" at bounding box center [403, 101] width 17 height 17
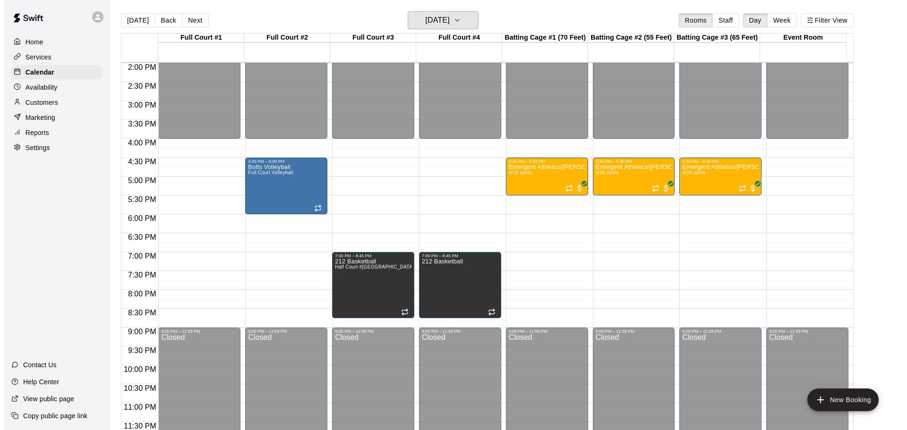
scroll to position [15, 0]
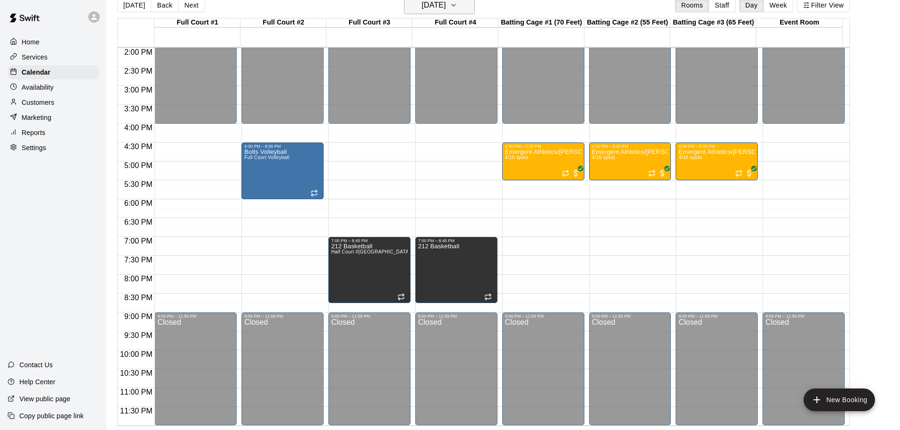
click at [457, 5] on icon "button" at bounding box center [454, 5] width 8 height 11
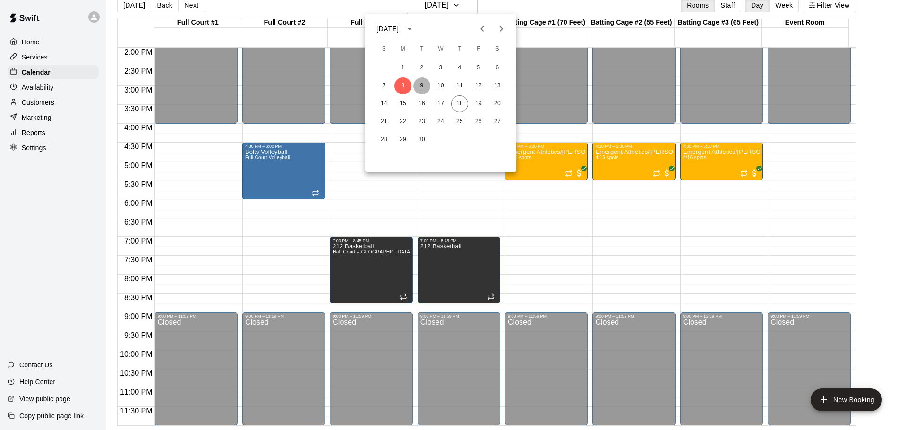
click at [421, 82] on button "9" at bounding box center [421, 85] width 17 height 17
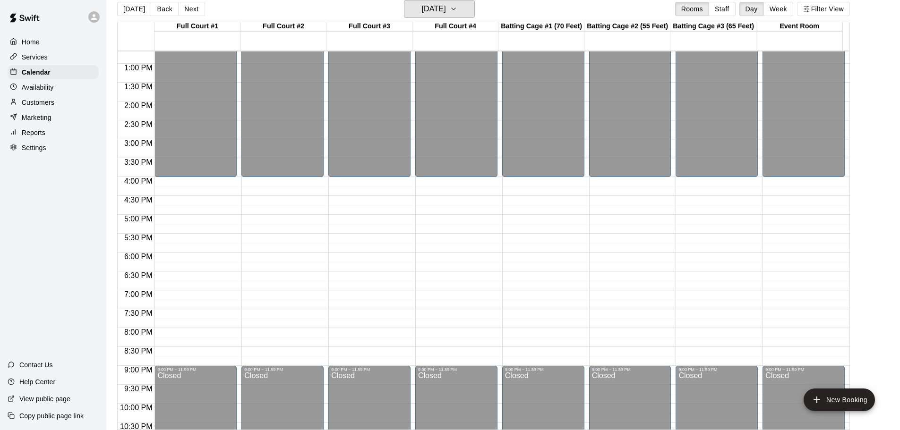
scroll to position [530, 0]
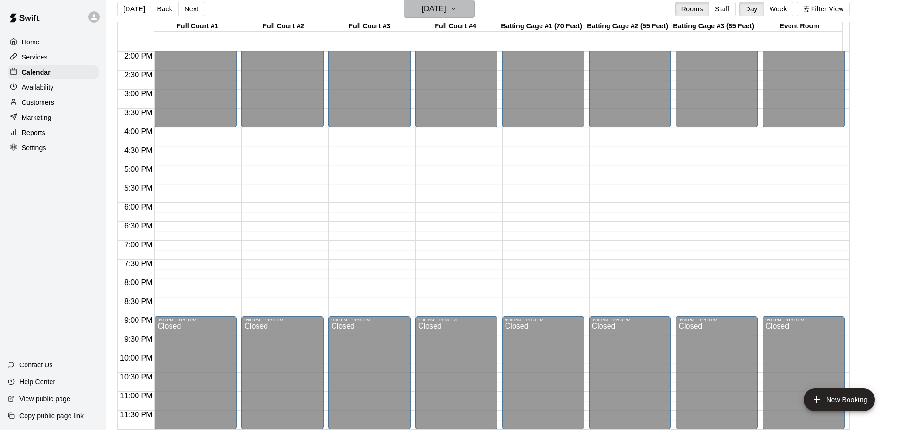
click at [457, 11] on icon "button" at bounding box center [454, 8] width 8 height 11
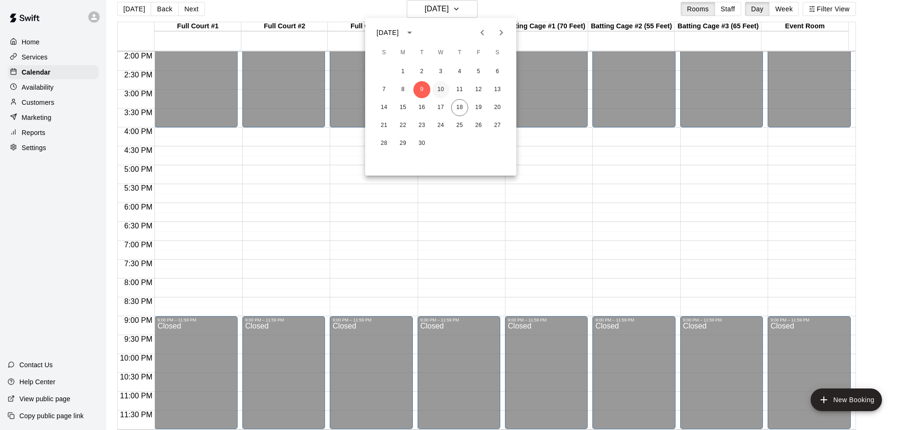
click at [441, 89] on button "10" at bounding box center [440, 89] width 17 height 17
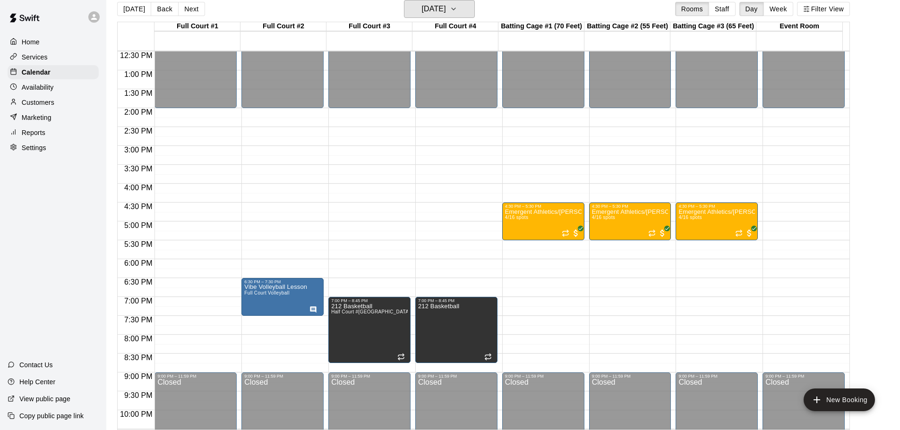
scroll to position [520, 0]
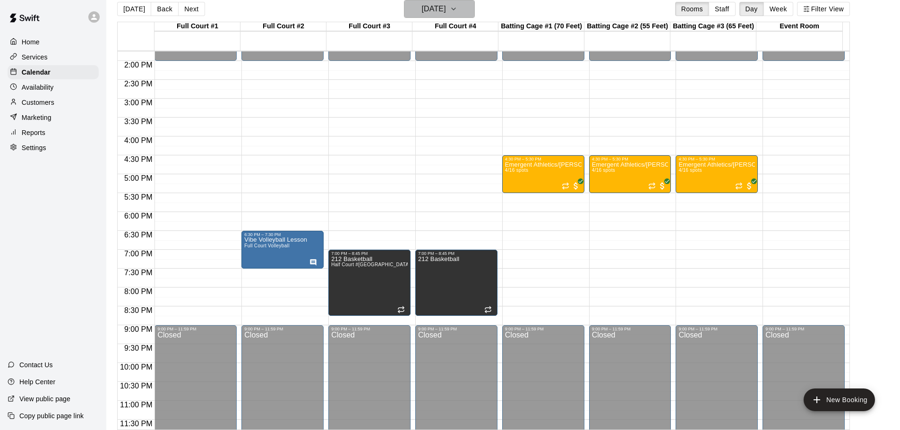
click at [457, 9] on icon "button" at bounding box center [454, 8] width 8 height 11
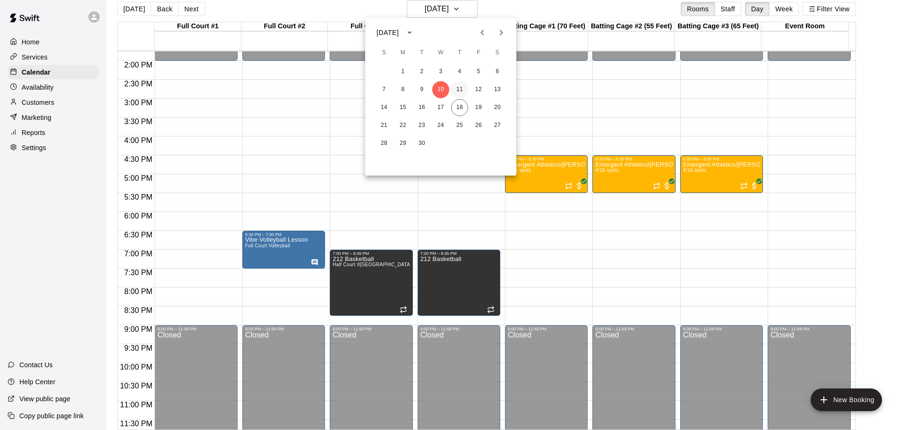
click at [459, 88] on button "11" at bounding box center [459, 89] width 17 height 17
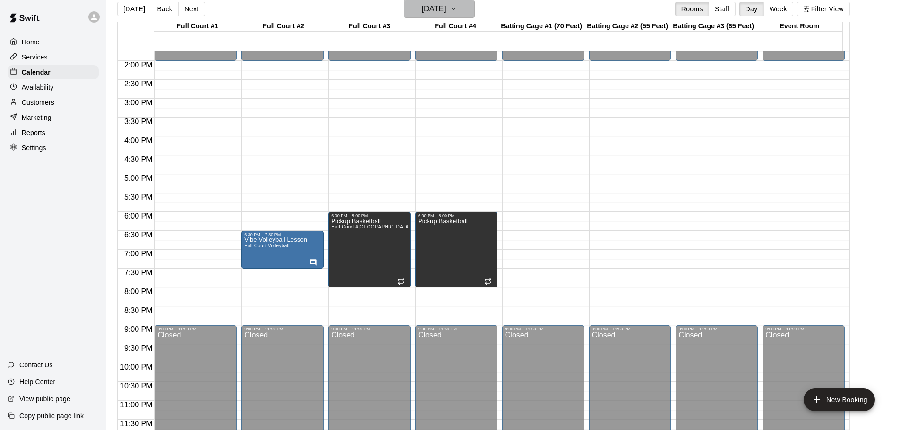
click at [457, 5] on icon "button" at bounding box center [454, 8] width 8 height 11
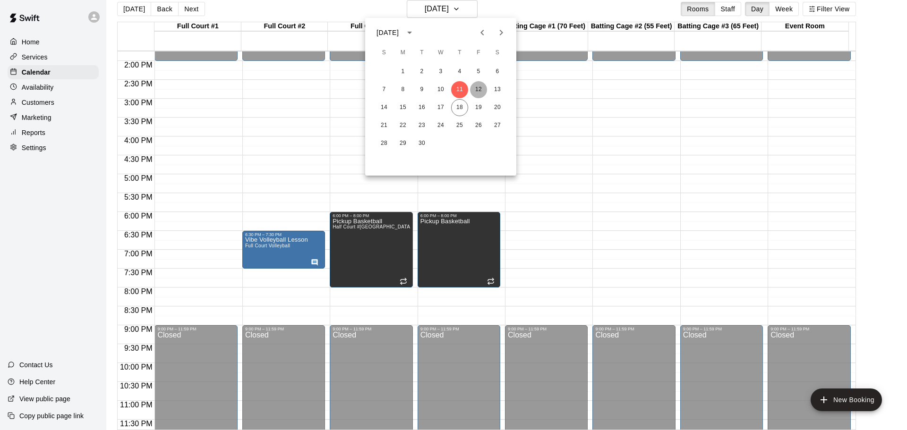
click at [480, 88] on button "12" at bounding box center [478, 89] width 17 height 17
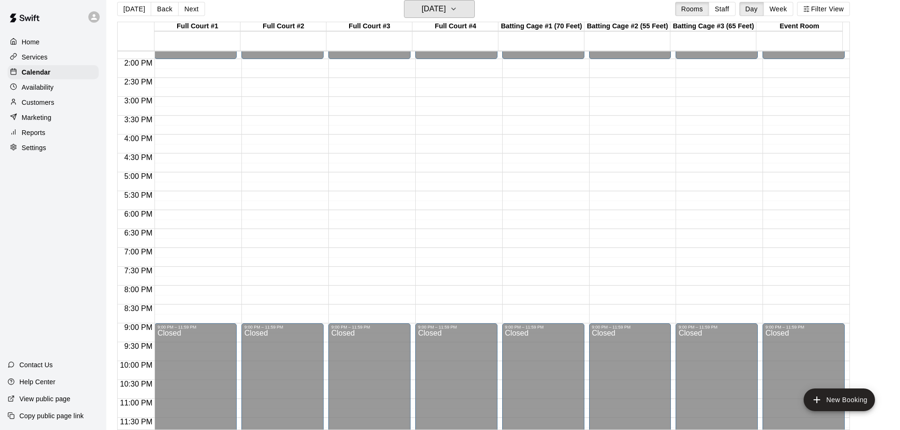
scroll to position [530, 0]
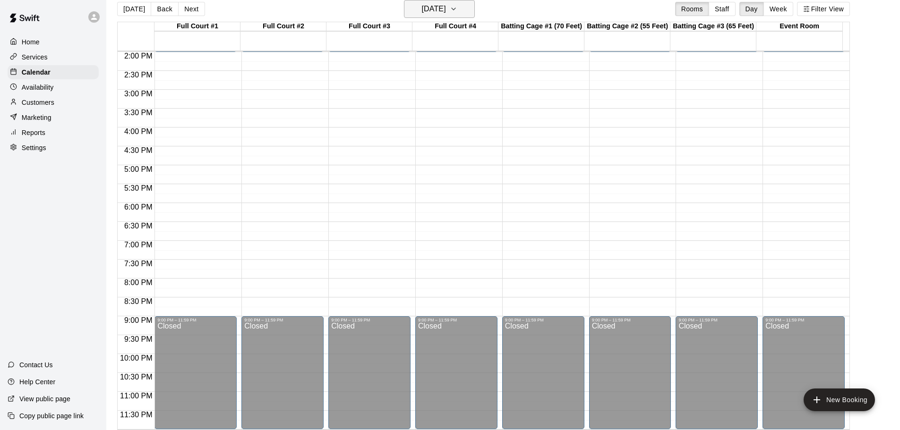
click at [457, 9] on icon "button" at bounding box center [454, 8] width 8 height 11
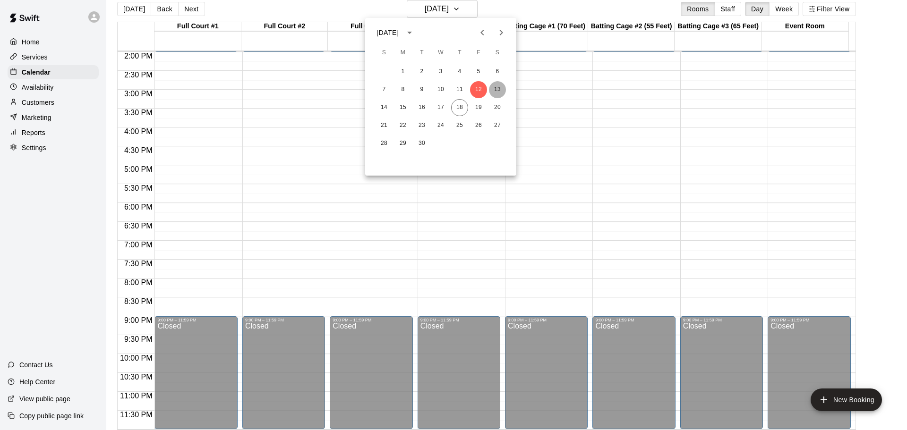
click at [498, 90] on button "13" at bounding box center [497, 89] width 17 height 17
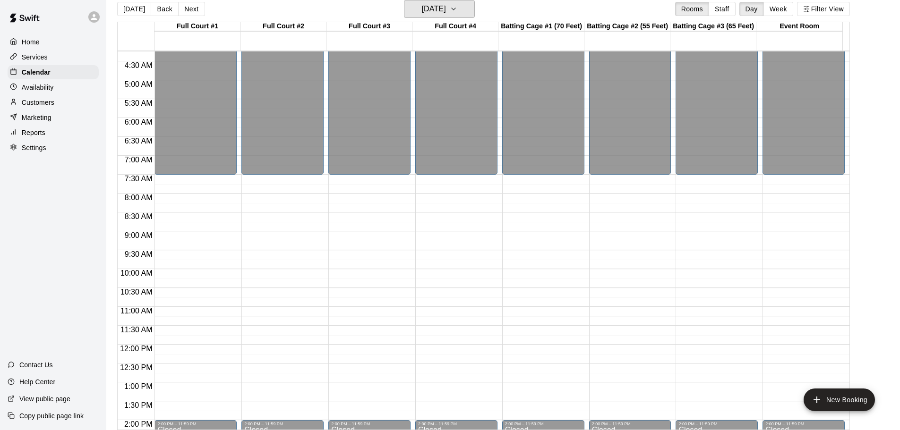
scroll to position [283, 0]
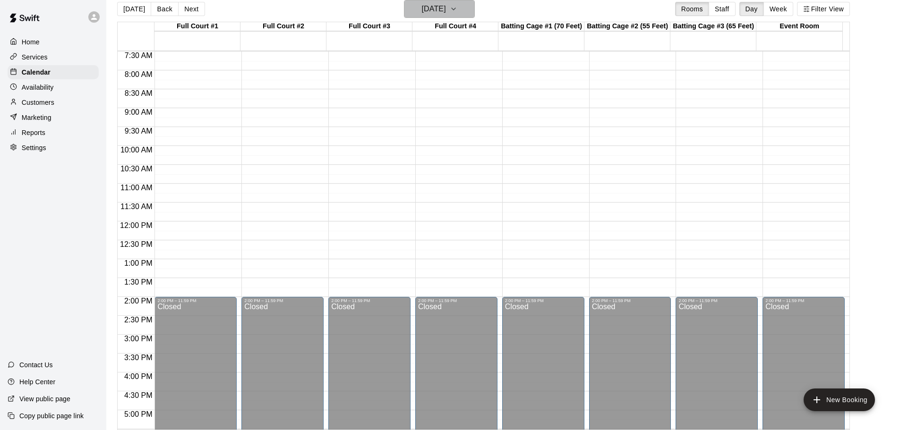
click at [457, 4] on icon "button" at bounding box center [454, 8] width 8 height 11
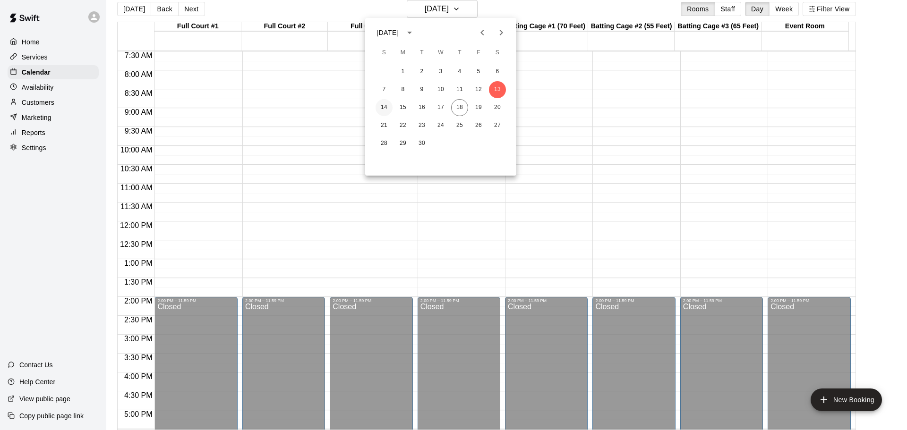
click at [386, 107] on button "14" at bounding box center [384, 107] width 17 height 17
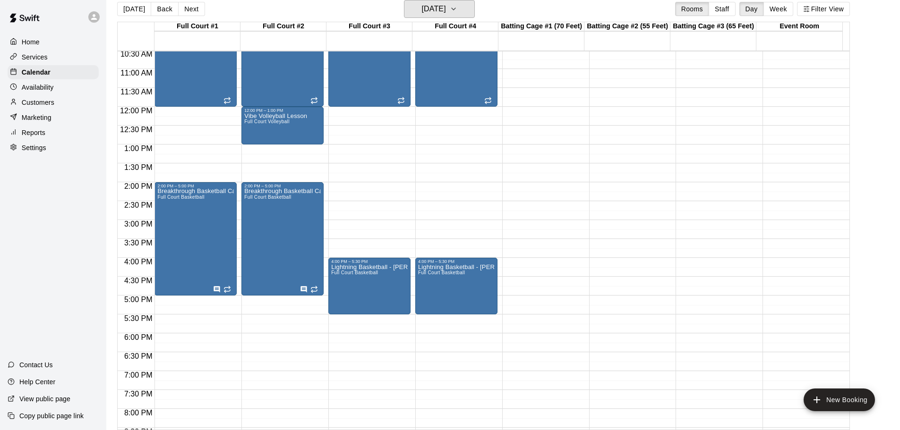
scroll to position [341, 0]
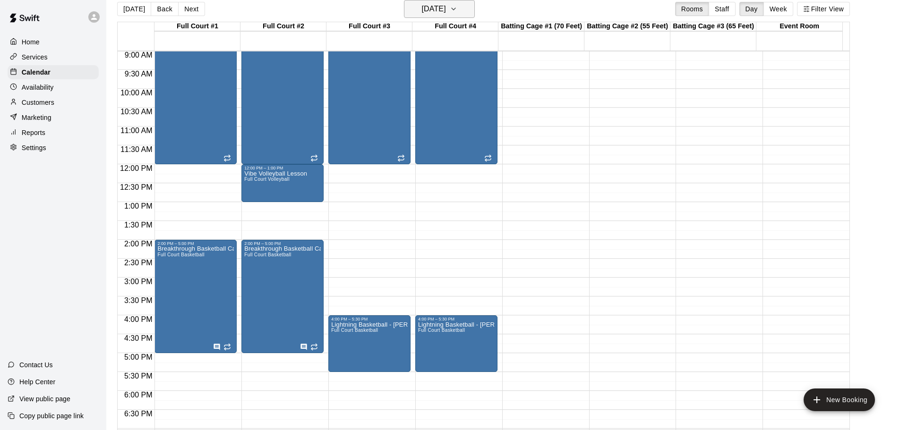
click at [457, 5] on icon "button" at bounding box center [454, 8] width 8 height 11
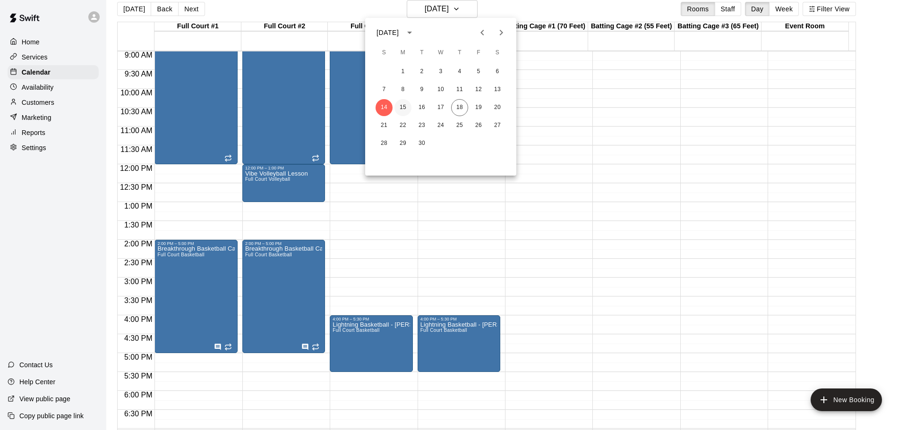
click at [407, 105] on button "15" at bounding box center [403, 107] width 17 height 17
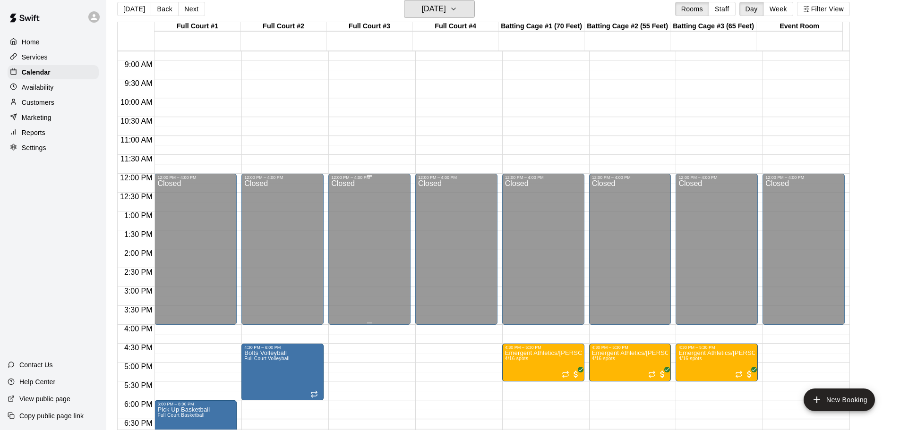
scroll to position [520, 0]
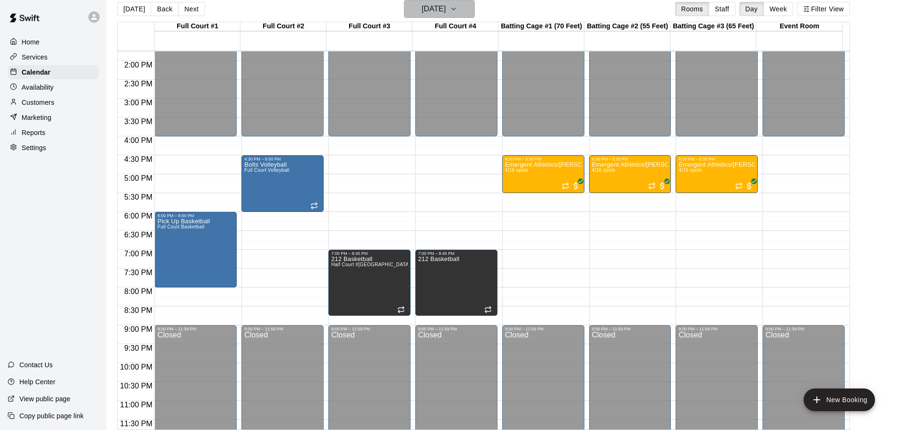
click at [465, 10] on button "[DATE]" at bounding box center [439, 9] width 71 height 18
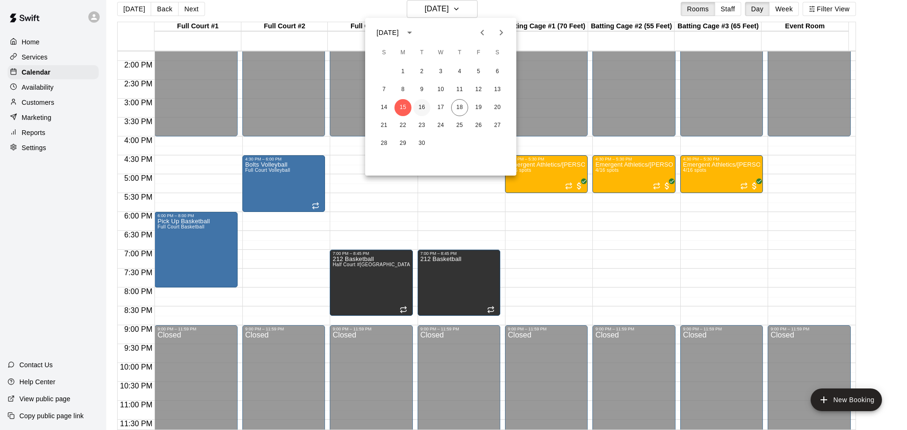
click at [423, 107] on button "16" at bounding box center [421, 107] width 17 height 17
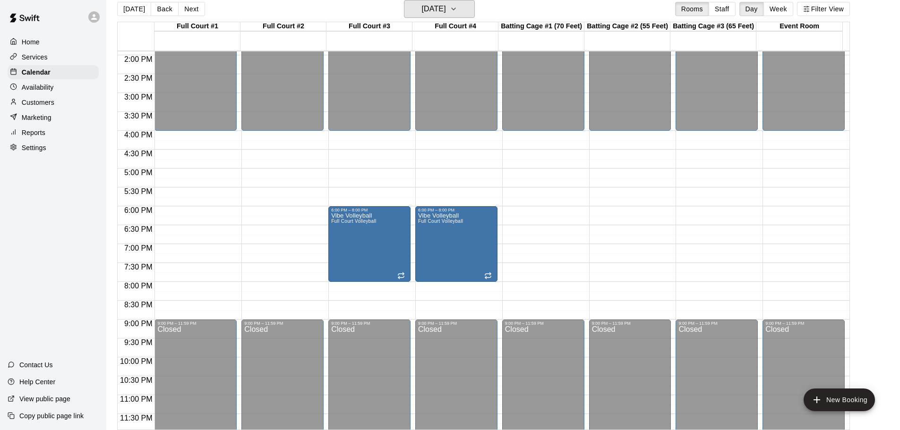
scroll to position [530, 0]
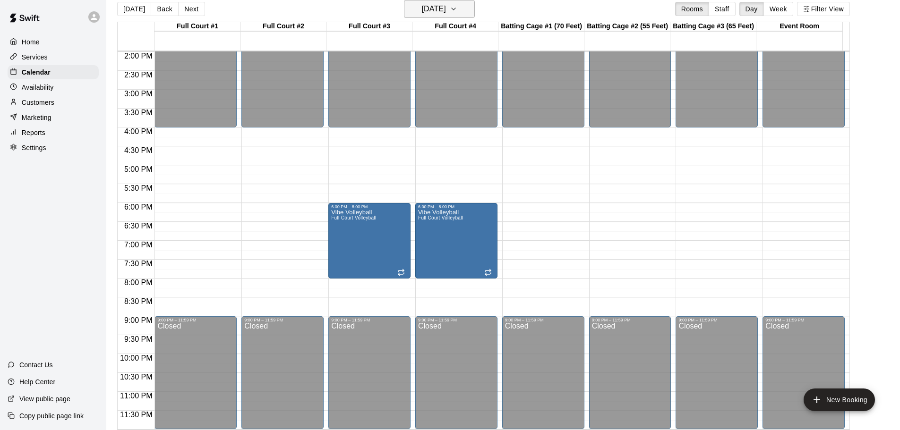
click at [457, 9] on icon "button" at bounding box center [454, 8] width 8 height 11
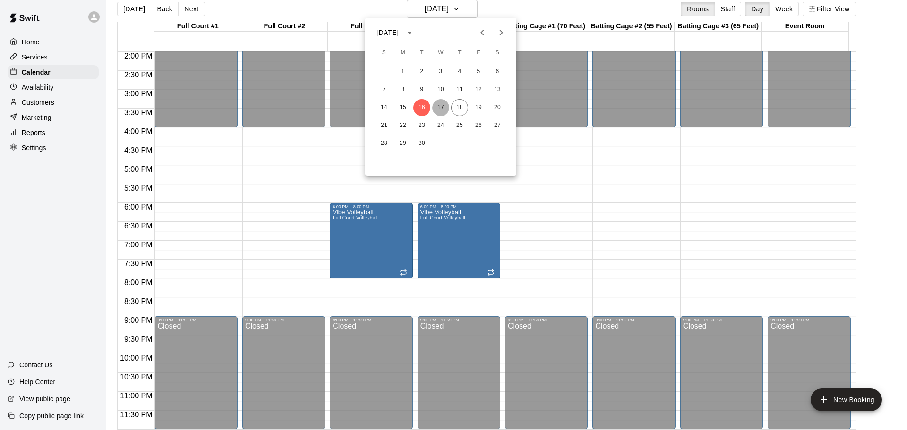
click at [439, 109] on button "17" at bounding box center [440, 107] width 17 height 17
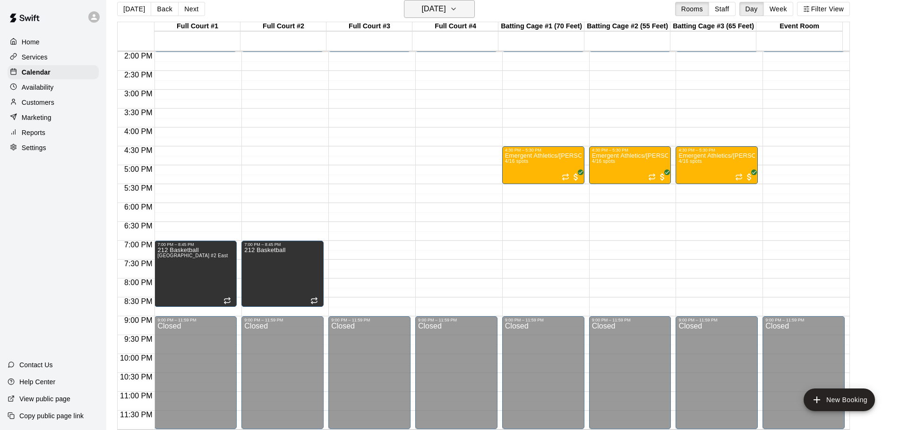
click at [471, 9] on button "[DATE]" at bounding box center [439, 9] width 71 height 18
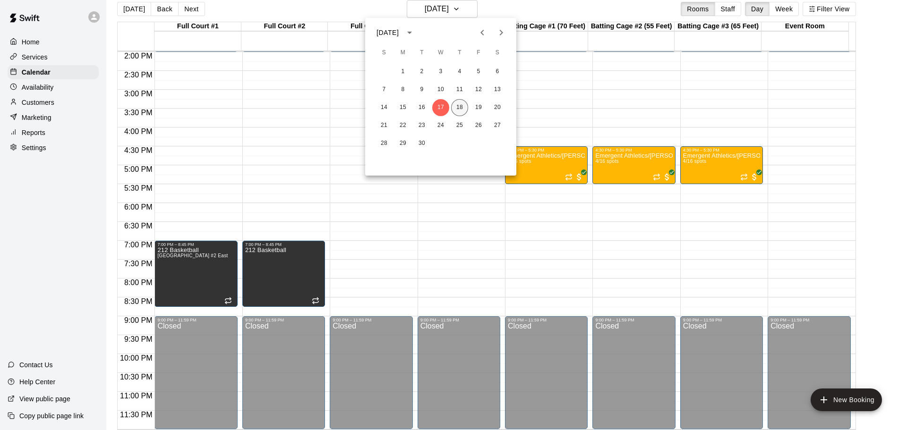
click at [461, 106] on button "18" at bounding box center [459, 107] width 17 height 17
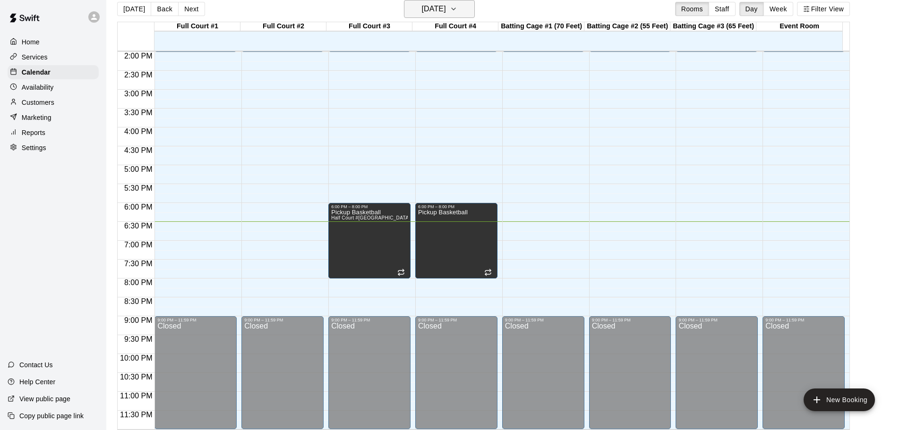
click at [457, 9] on icon "button" at bounding box center [454, 8] width 8 height 11
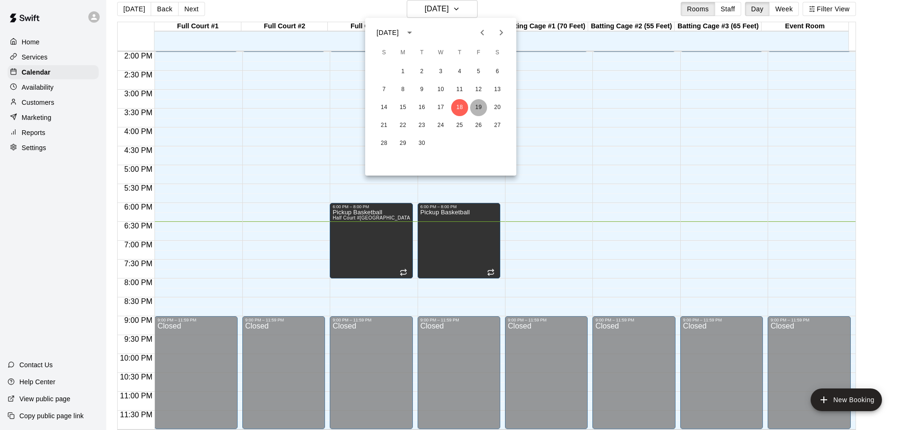
click at [479, 108] on button "19" at bounding box center [478, 107] width 17 height 17
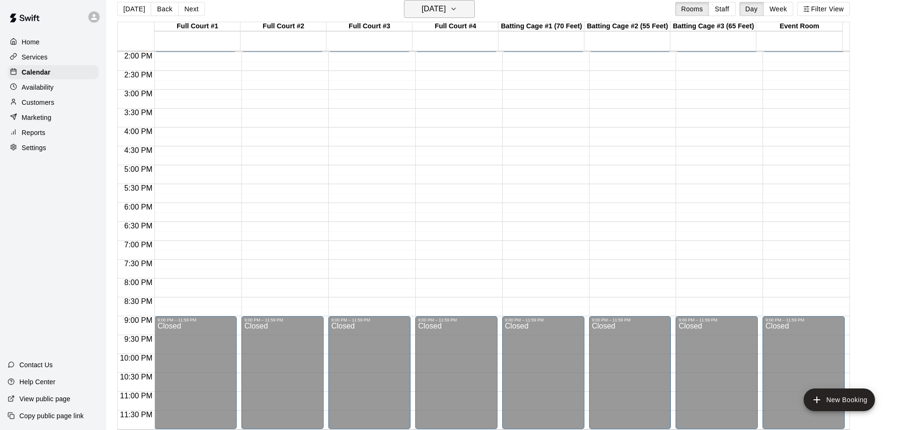
click at [457, 6] on icon "button" at bounding box center [454, 8] width 8 height 11
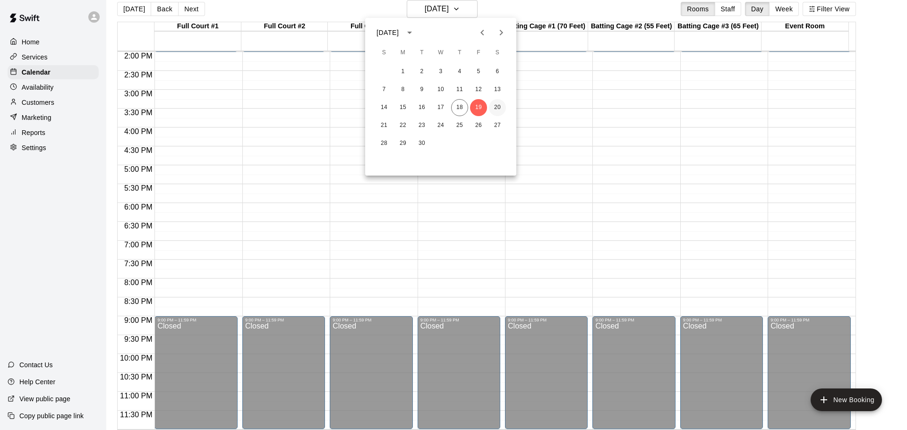
click at [495, 109] on button "20" at bounding box center [497, 107] width 17 height 17
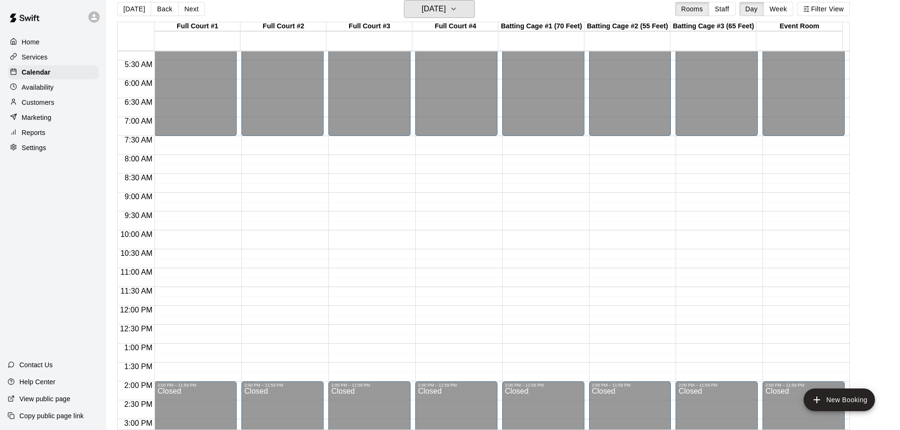
scroll to position [0, 0]
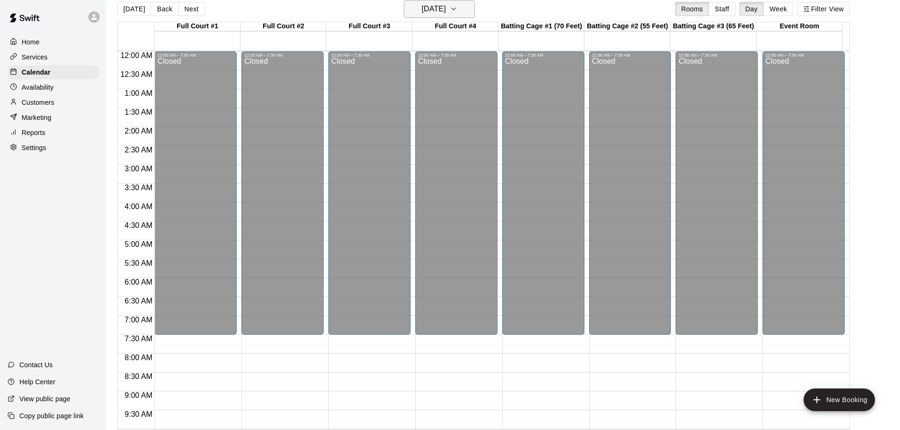
click at [467, 4] on button "[DATE]" at bounding box center [439, 9] width 71 height 18
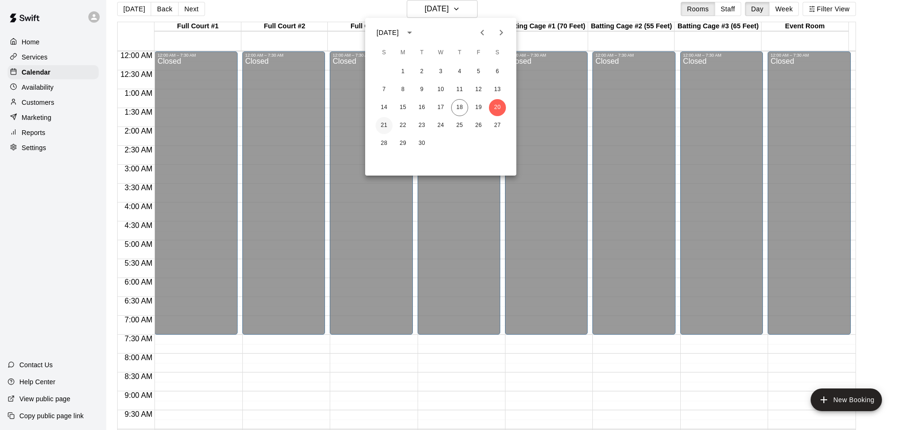
click at [385, 123] on button "21" at bounding box center [384, 125] width 17 height 17
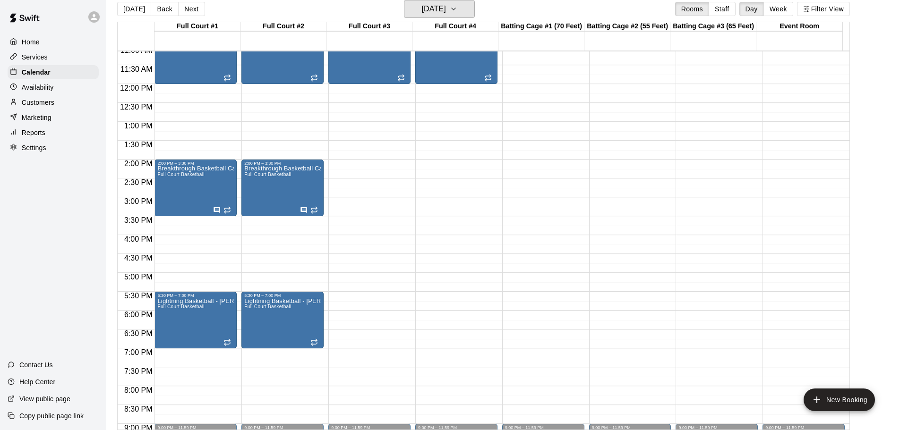
scroll to position [425, 0]
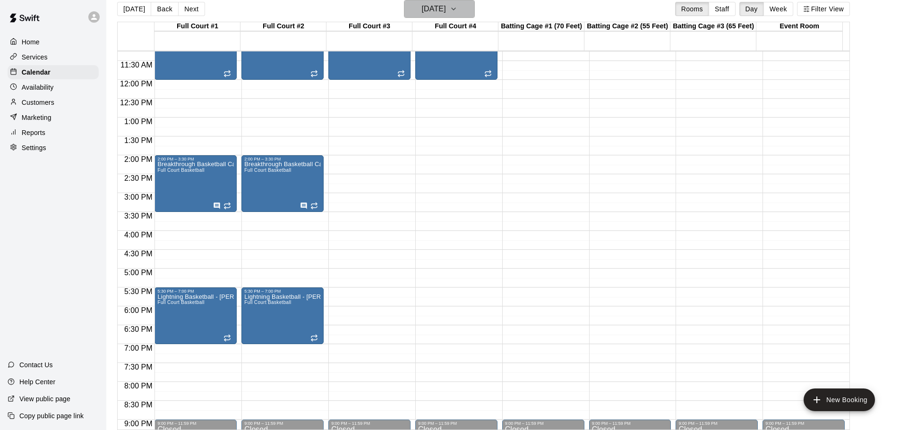
click at [457, 10] on icon "button" at bounding box center [454, 8] width 8 height 11
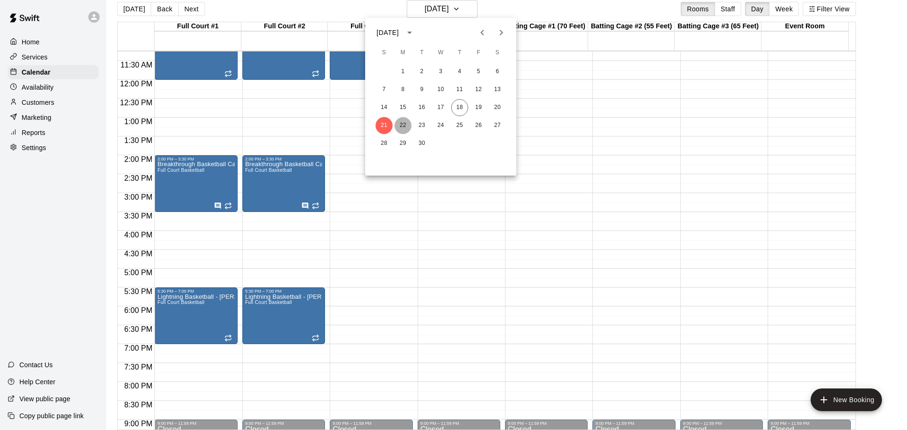
click at [404, 122] on button "22" at bounding box center [403, 125] width 17 height 17
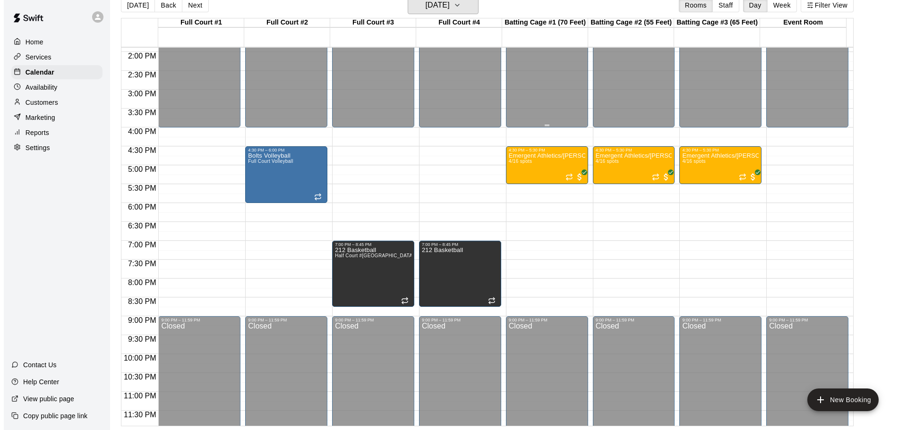
scroll to position [530, 0]
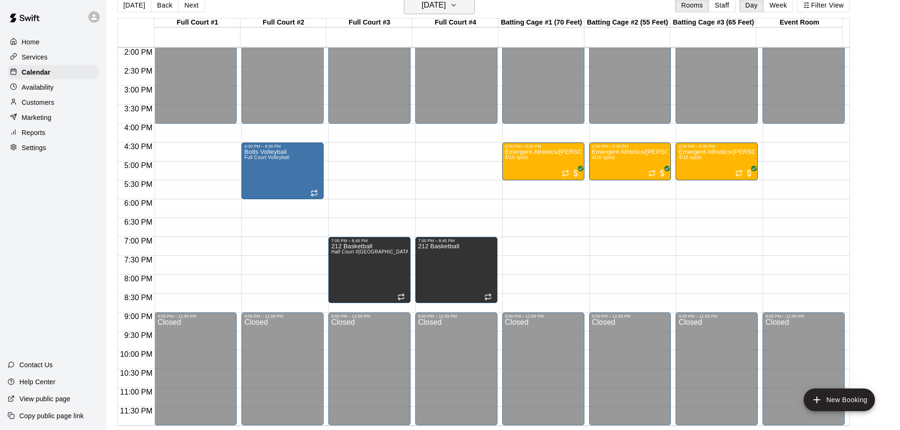
click at [446, 4] on h6 "[DATE]" at bounding box center [434, 5] width 24 height 13
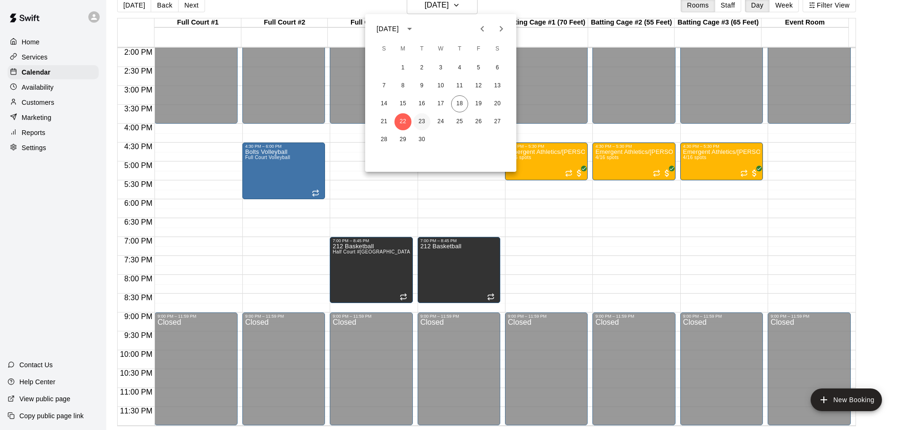
click at [421, 120] on button "23" at bounding box center [421, 121] width 17 height 17
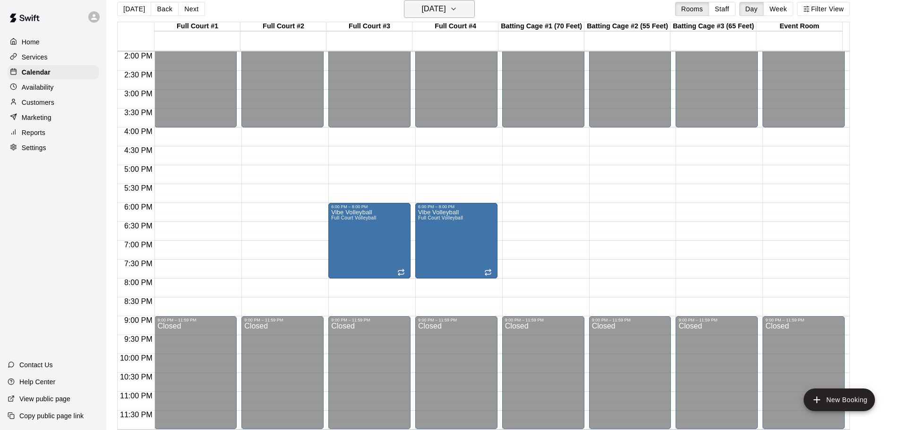
click at [465, 10] on button "[DATE]" at bounding box center [439, 9] width 71 height 18
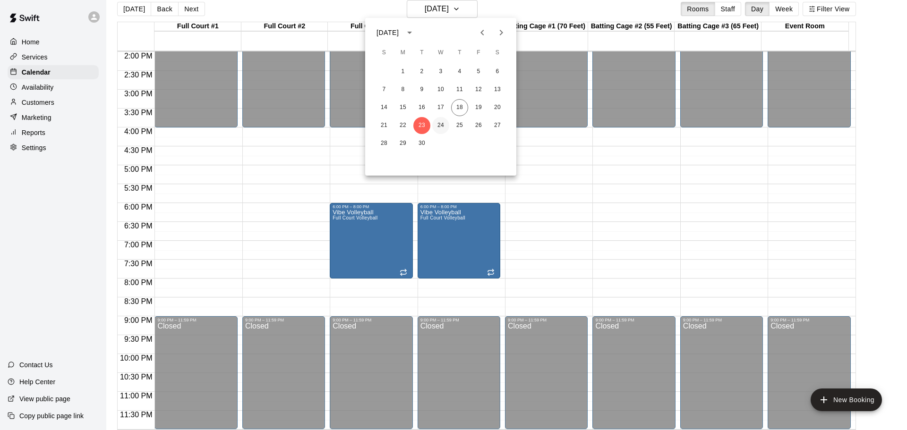
click at [440, 125] on button "24" at bounding box center [440, 125] width 17 height 17
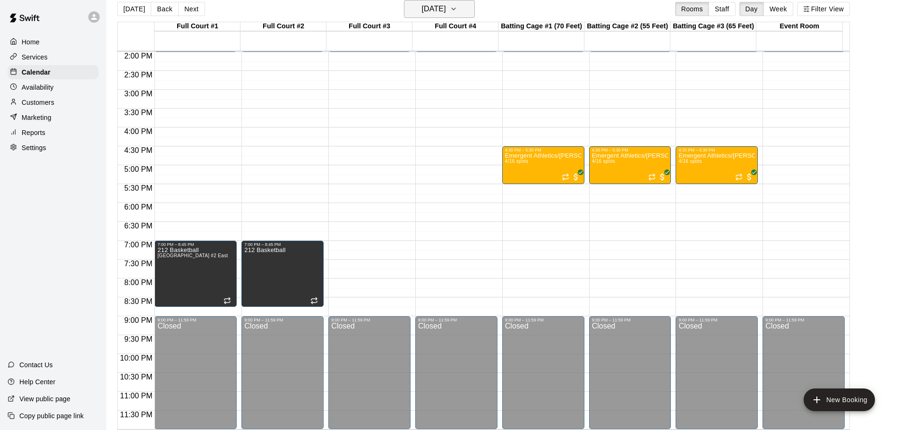
click at [457, 7] on icon "button" at bounding box center [454, 8] width 8 height 11
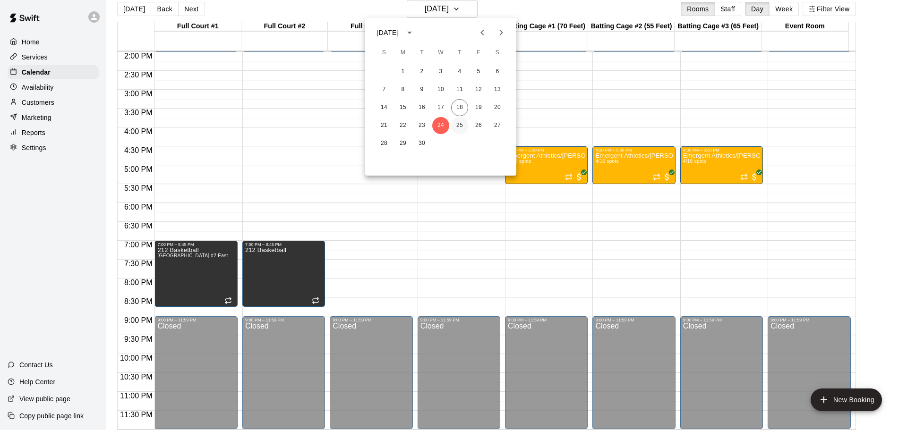
click at [462, 124] on button "25" at bounding box center [459, 125] width 17 height 17
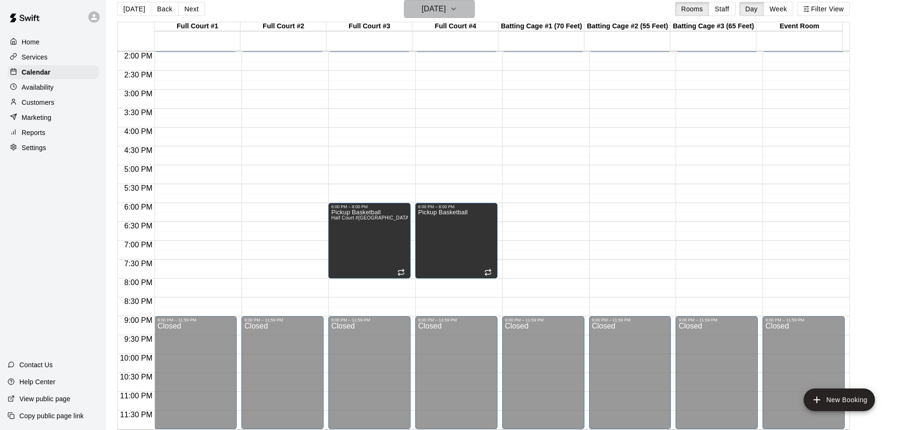
click at [467, 10] on button "[DATE]" at bounding box center [439, 9] width 71 height 18
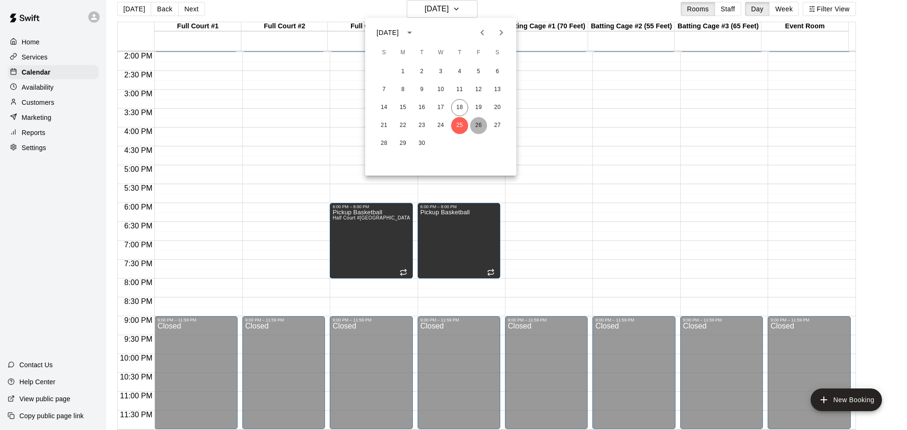
click at [477, 128] on button "26" at bounding box center [478, 125] width 17 height 17
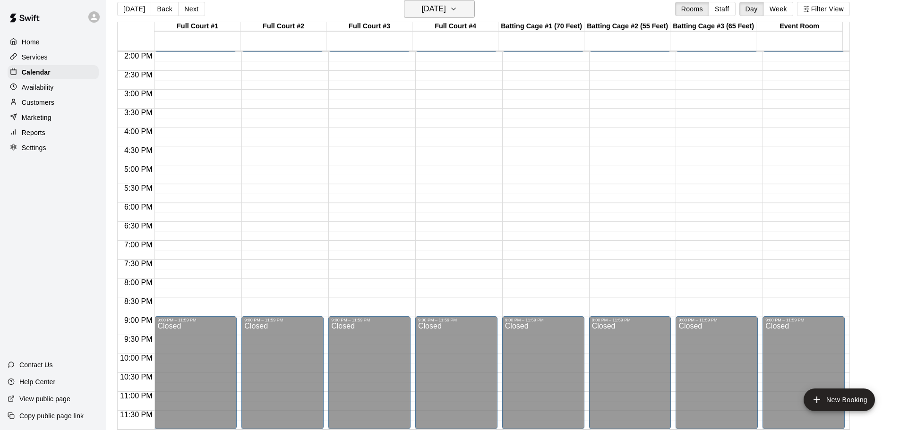
click at [457, 7] on icon "button" at bounding box center [454, 8] width 8 height 11
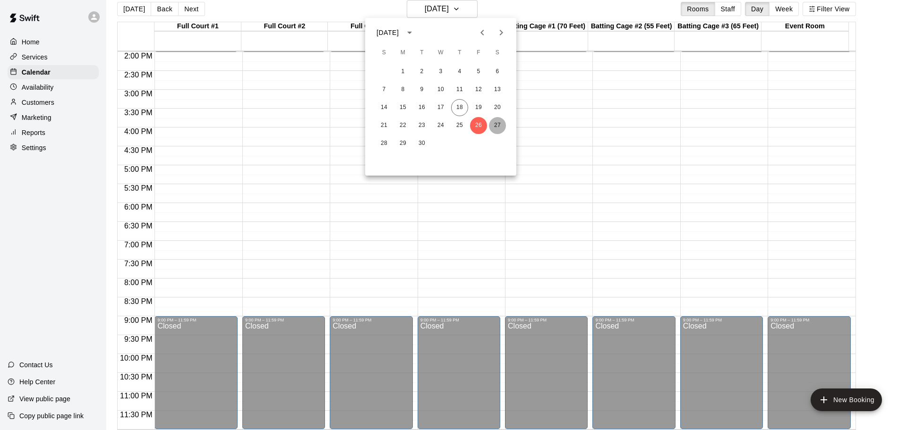
click at [496, 124] on button "27" at bounding box center [497, 125] width 17 height 17
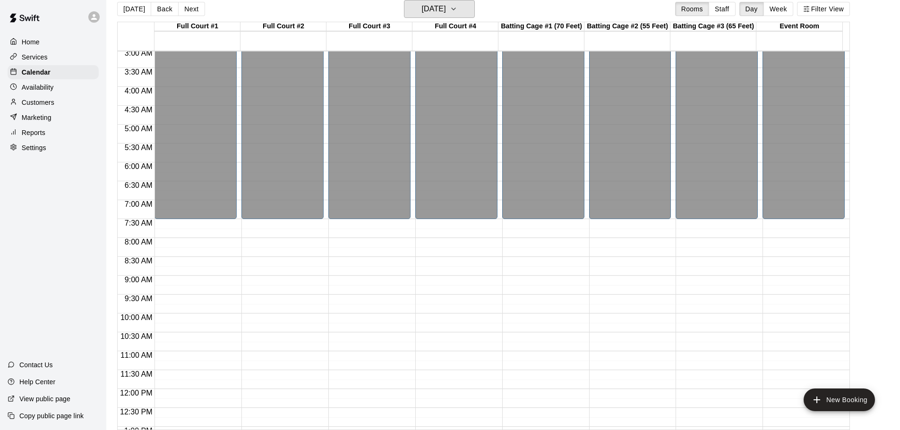
scroll to position [0, 0]
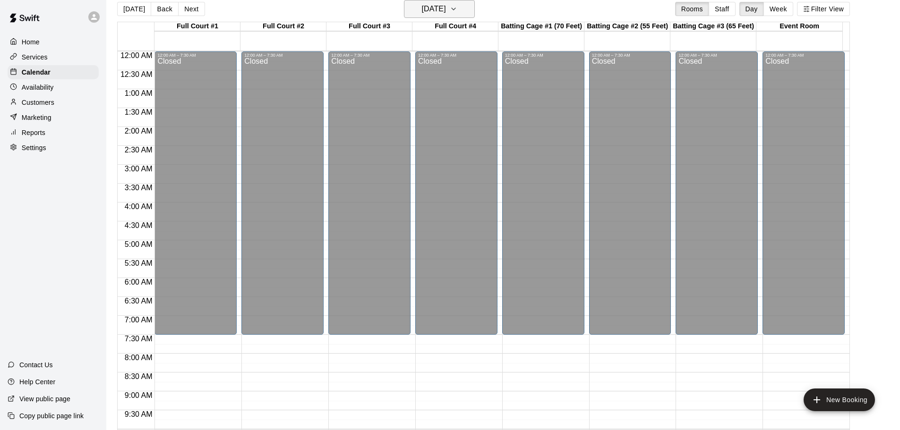
click at [457, 6] on icon "button" at bounding box center [454, 8] width 8 height 11
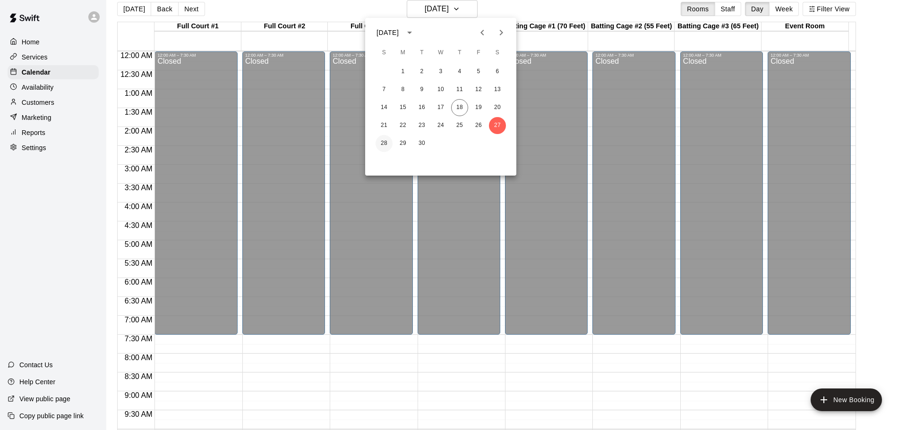
click at [385, 145] on button "28" at bounding box center [384, 143] width 17 height 17
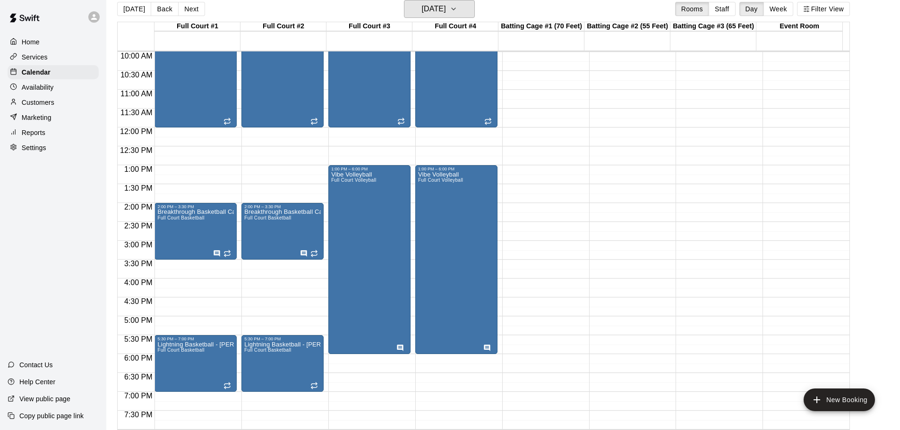
scroll to position [378, 0]
click at [457, 5] on icon "button" at bounding box center [454, 8] width 8 height 11
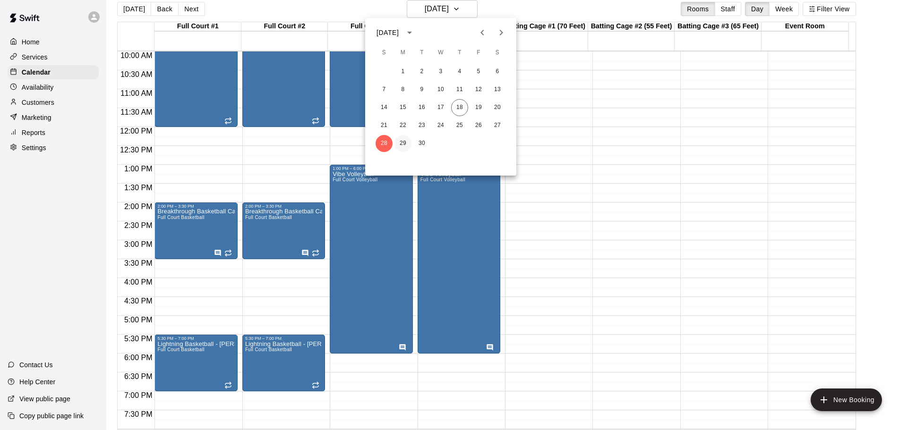
click at [401, 142] on button "29" at bounding box center [403, 143] width 17 height 17
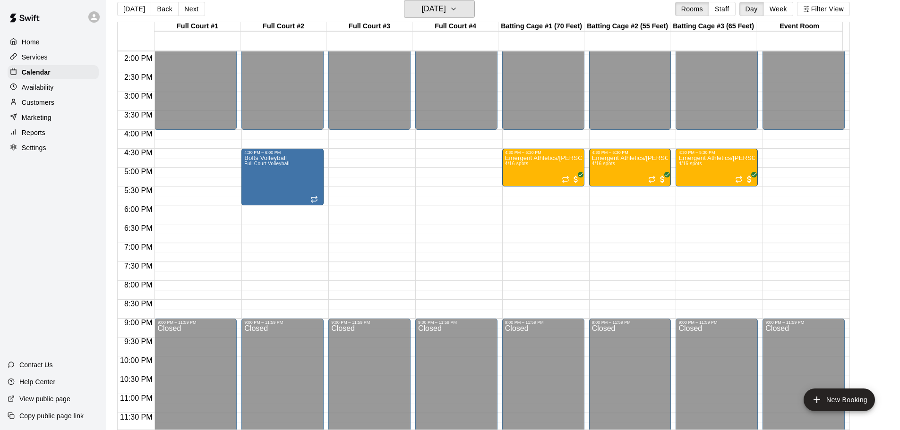
scroll to position [530, 0]
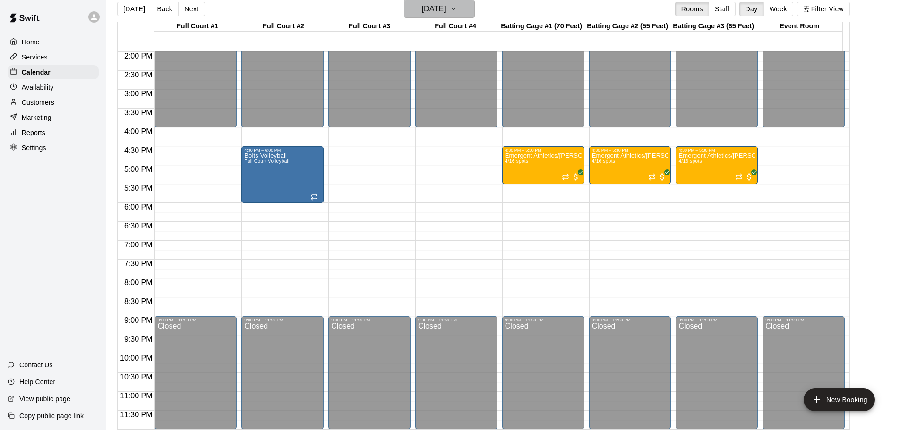
click at [463, 5] on button "[DATE]" at bounding box center [439, 9] width 71 height 18
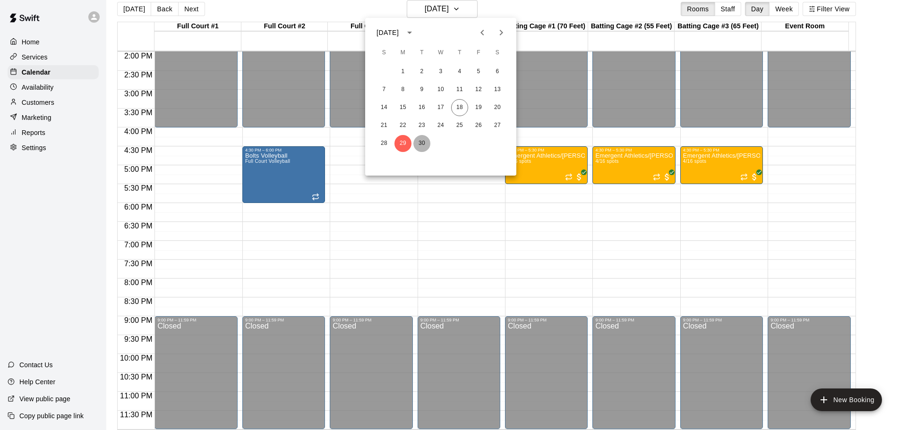
click at [422, 144] on button "30" at bounding box center [421, 143] width 17 height 17
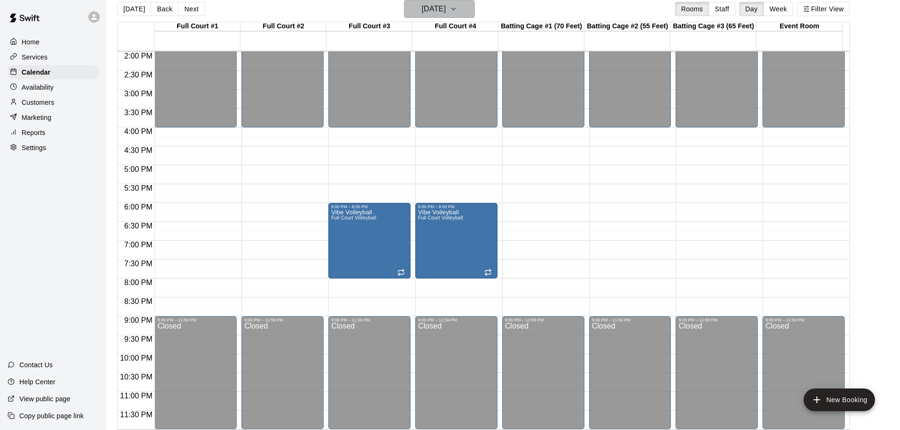
click at [466, 7] on button "[DATE]" at bounding box center [439, 9] width 71 height 18
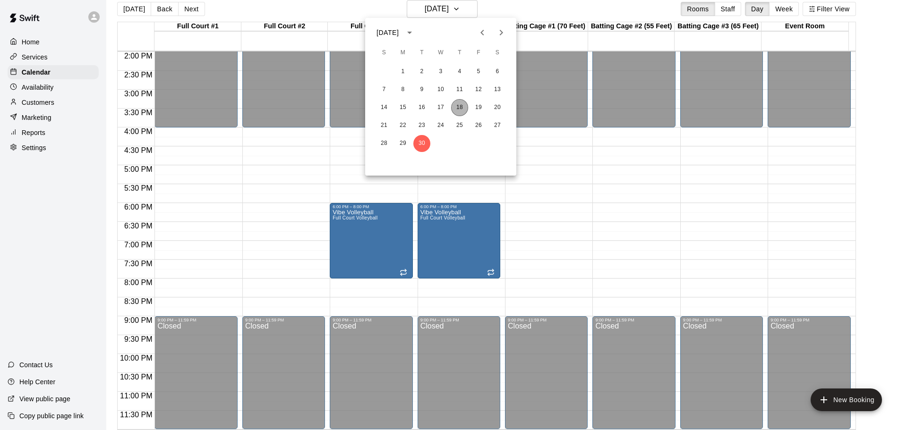
click at [462, 103] on button "18" at bounding box center [459, 107] width 17 height 17
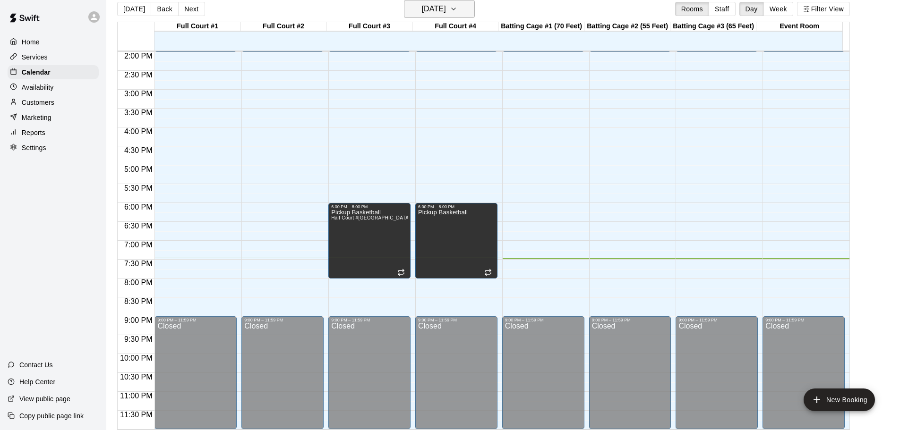
click at [475, 8] on button "[DATE]" at bounding box center [439, 9] width 71 height 18
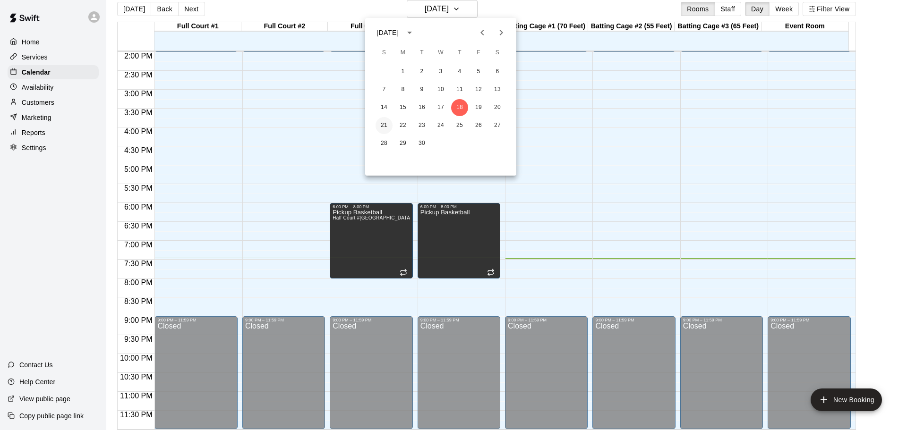
click at [379, 127] on button "21" at bounding box center [384, 125] width 17 height 17
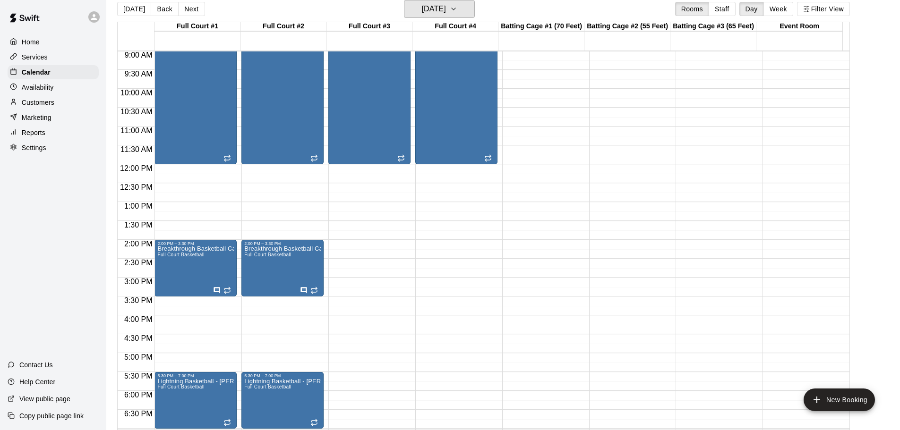
scroll to position [293, 0]
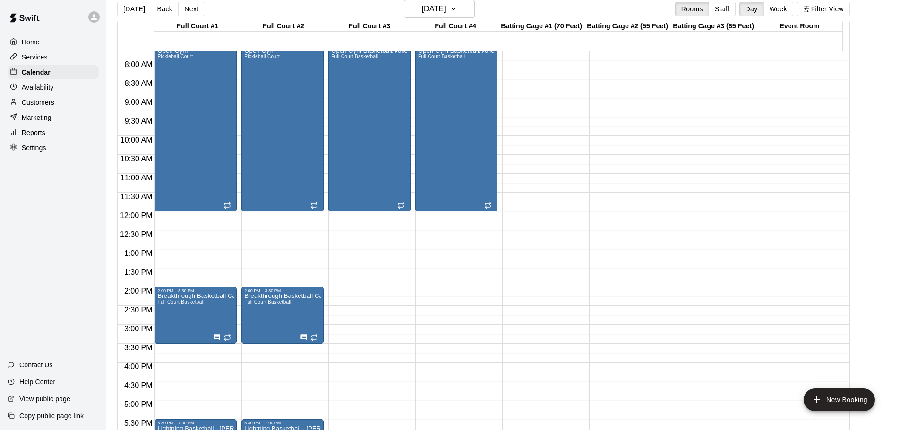
click at [24, 212] on div "Home Services Calendar Availability Customers Marketing Reports Settings Contac…" at bounding box center [53, 215] width 106 height 430
click at [464, 7] on button "[DATE]" at bounding box center [439, 9] width 71 height 18
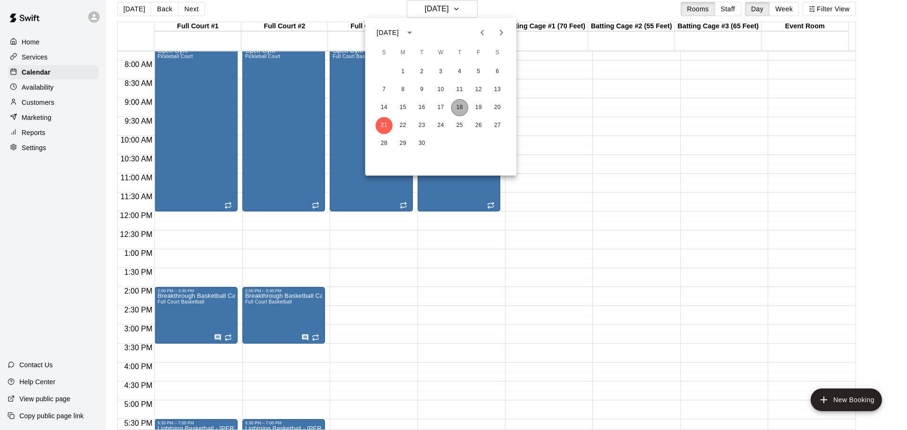
click at [456, 106] on button "18" at bounding box center [459, 107] width 17 height 17
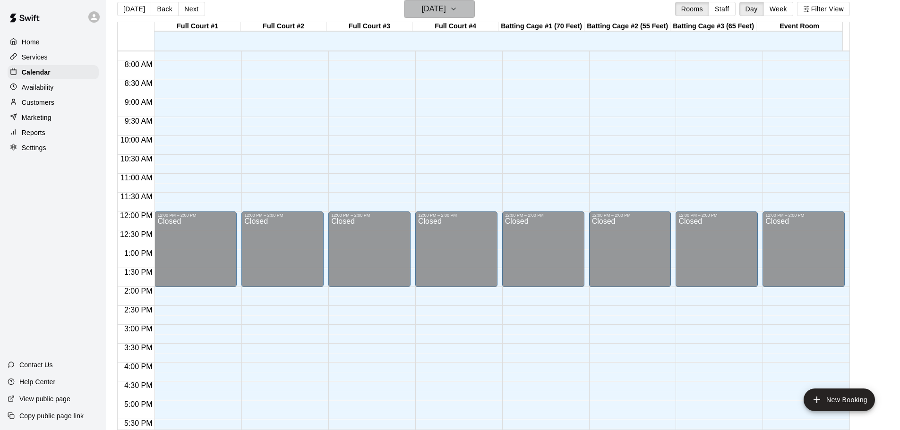
click at [457, 7] on icon "button" at bounding box center [454, 8] width 8 height 11
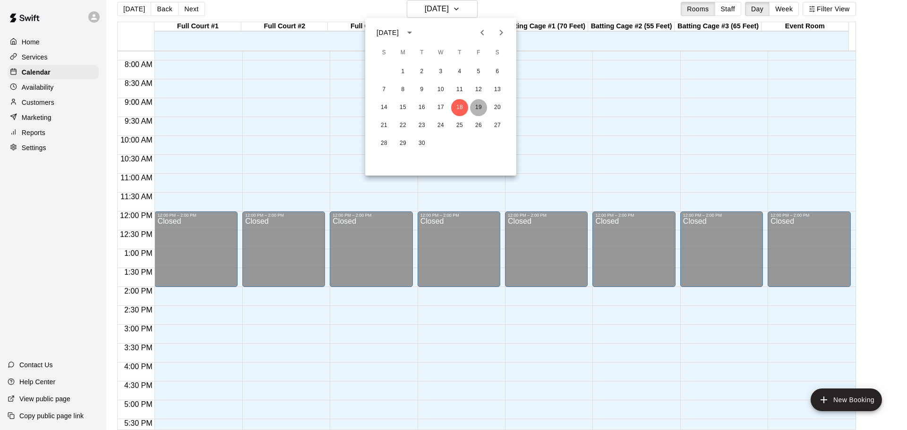
click at [477, 107] on button "19" at bounding box center [478, 107] width 17 height 17
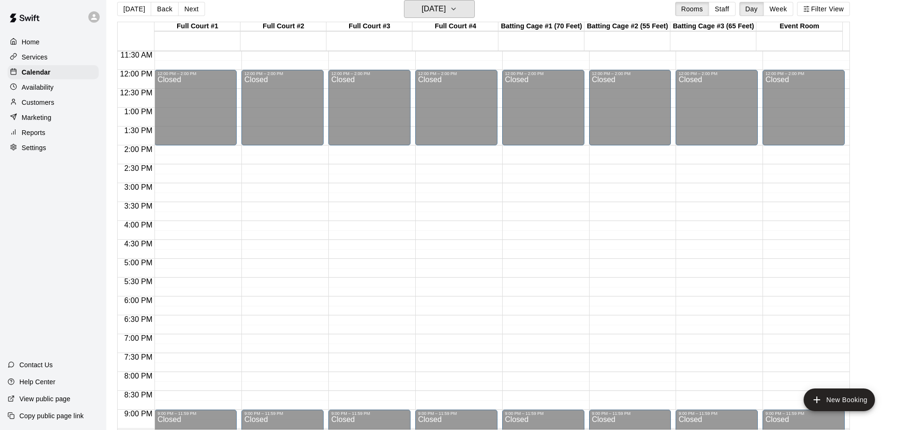
scroll to position [482, 0]
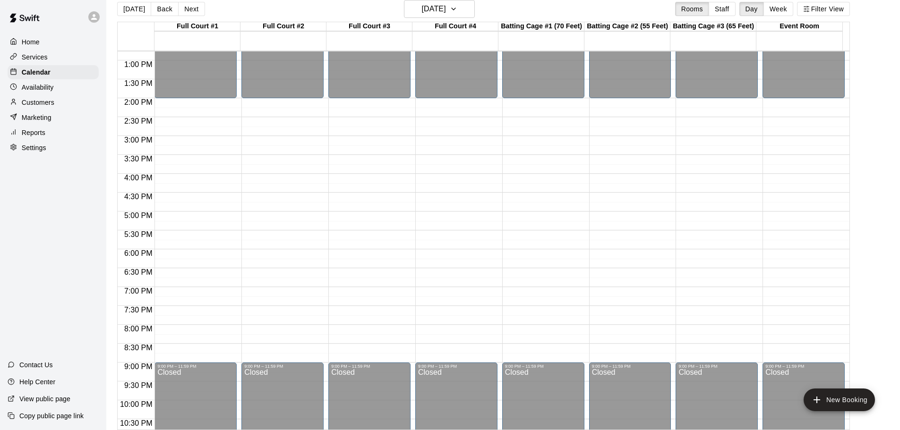
click at [34, 150] on p "Settings" at bounding box center [34, 147] width 25 height 9
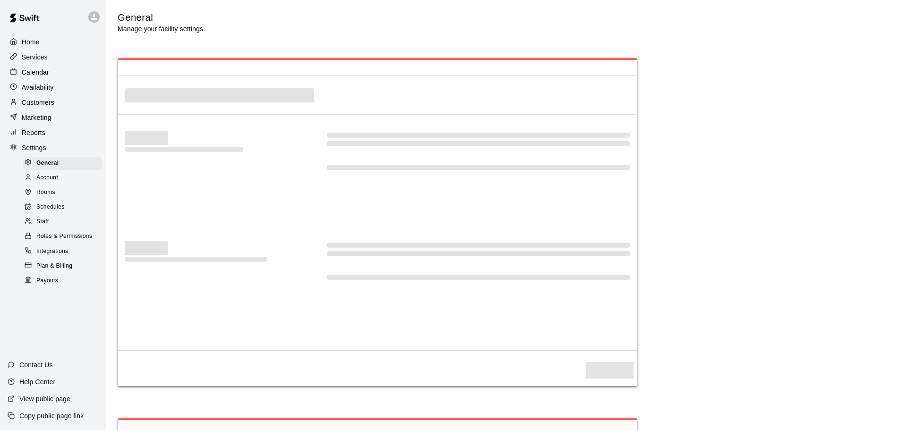
select select "**"
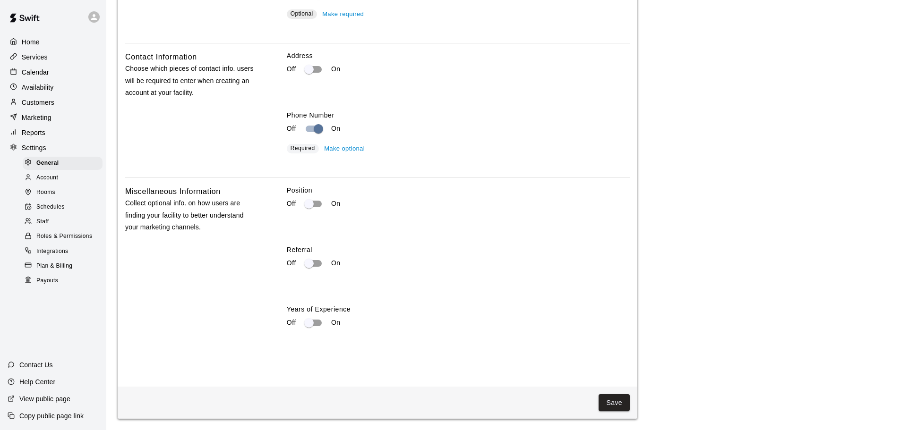
scroll to position [1599, 0]
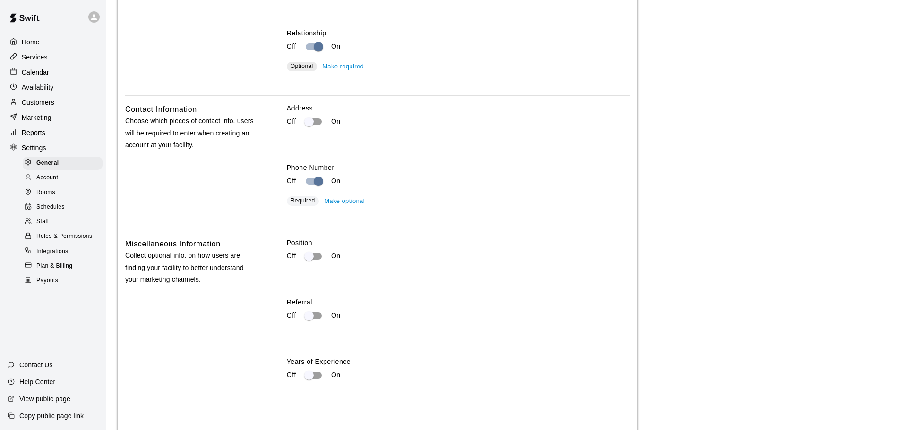
click at [29, 72] on p "Calendar" at bounding box center [35, 72] width 27 height 9
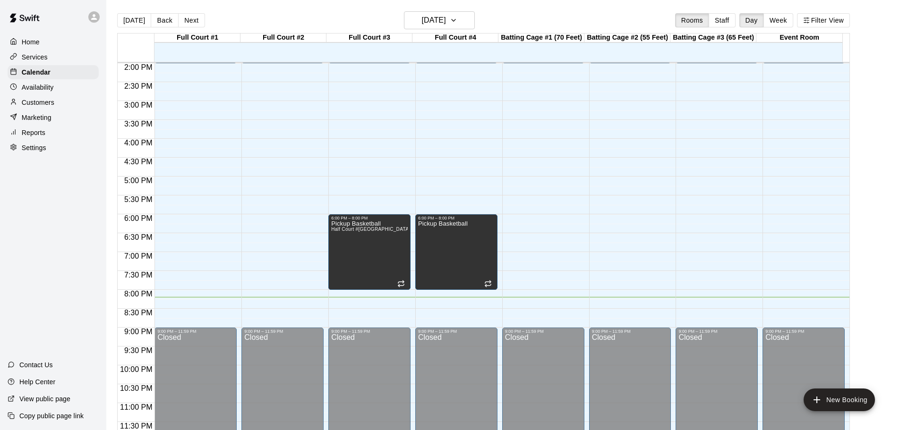
scroll to position [482, 0]
